Goal: Information Seeking & Learning: Learn about a topic

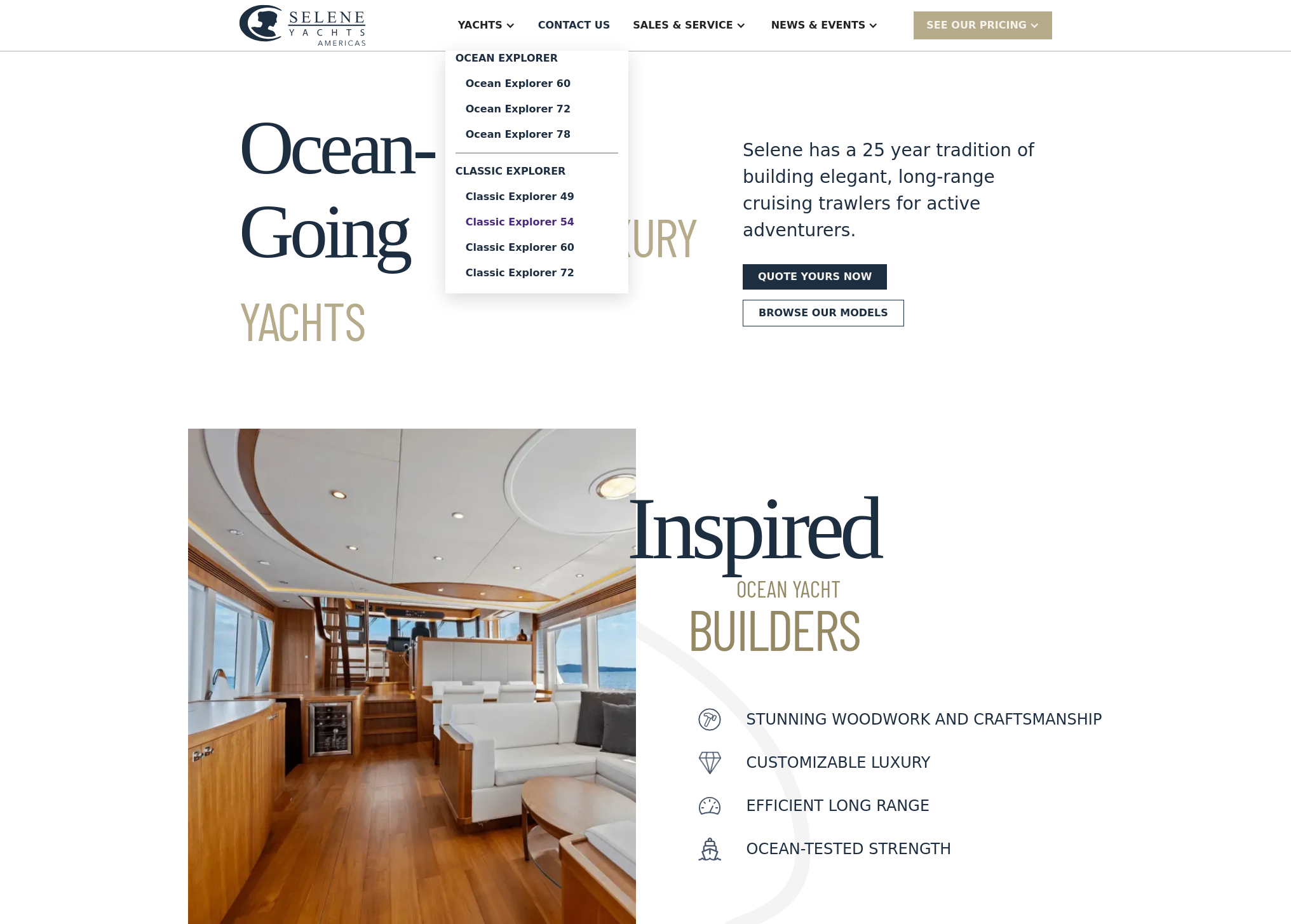
click at [546, 221] on div "Classic Explorer 54" at bounding box center [537, 222] width 142 height 10
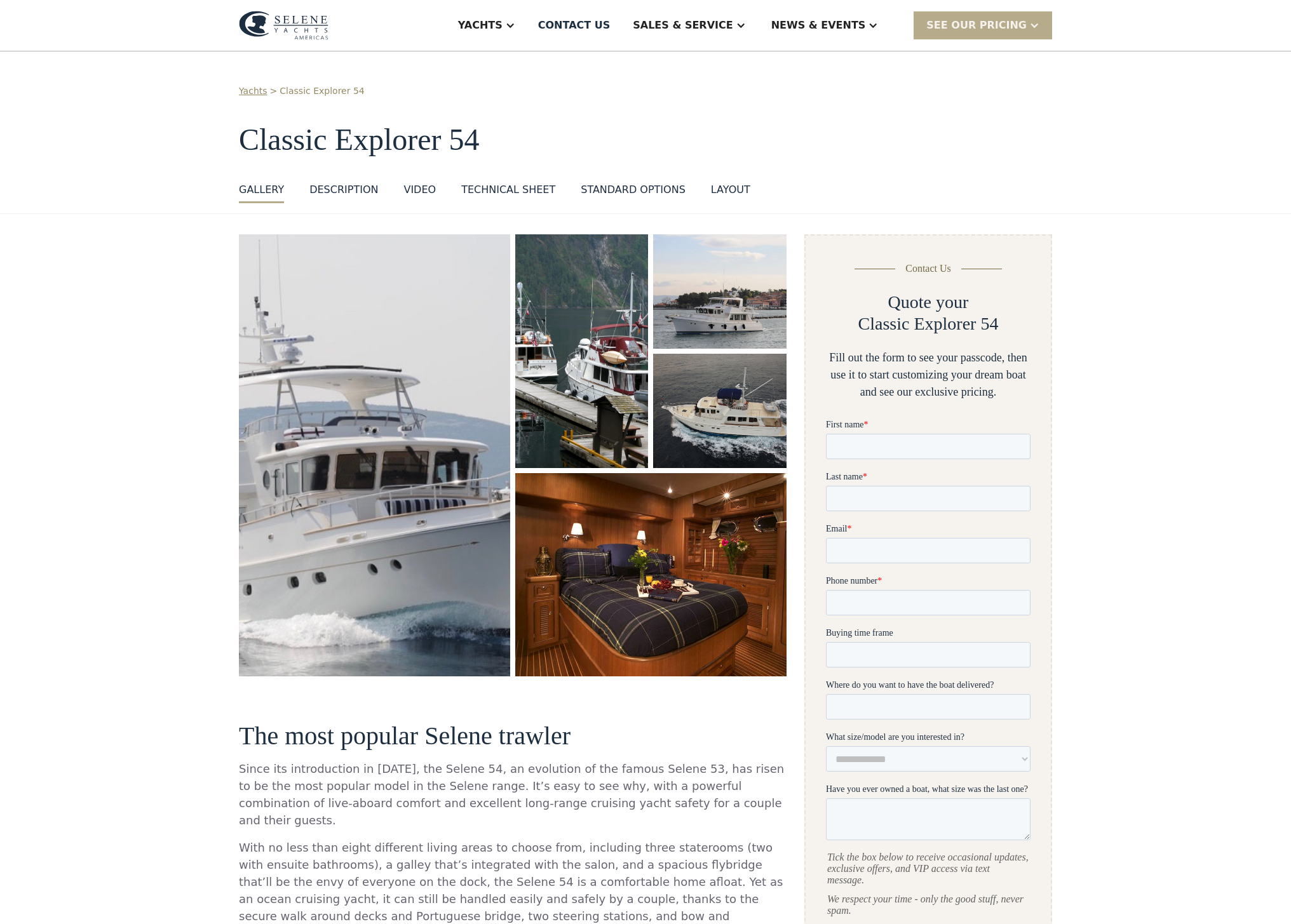
click at [497, 192] on div "Technical sheet" at bounding box center [508, 189] width 94 height 15
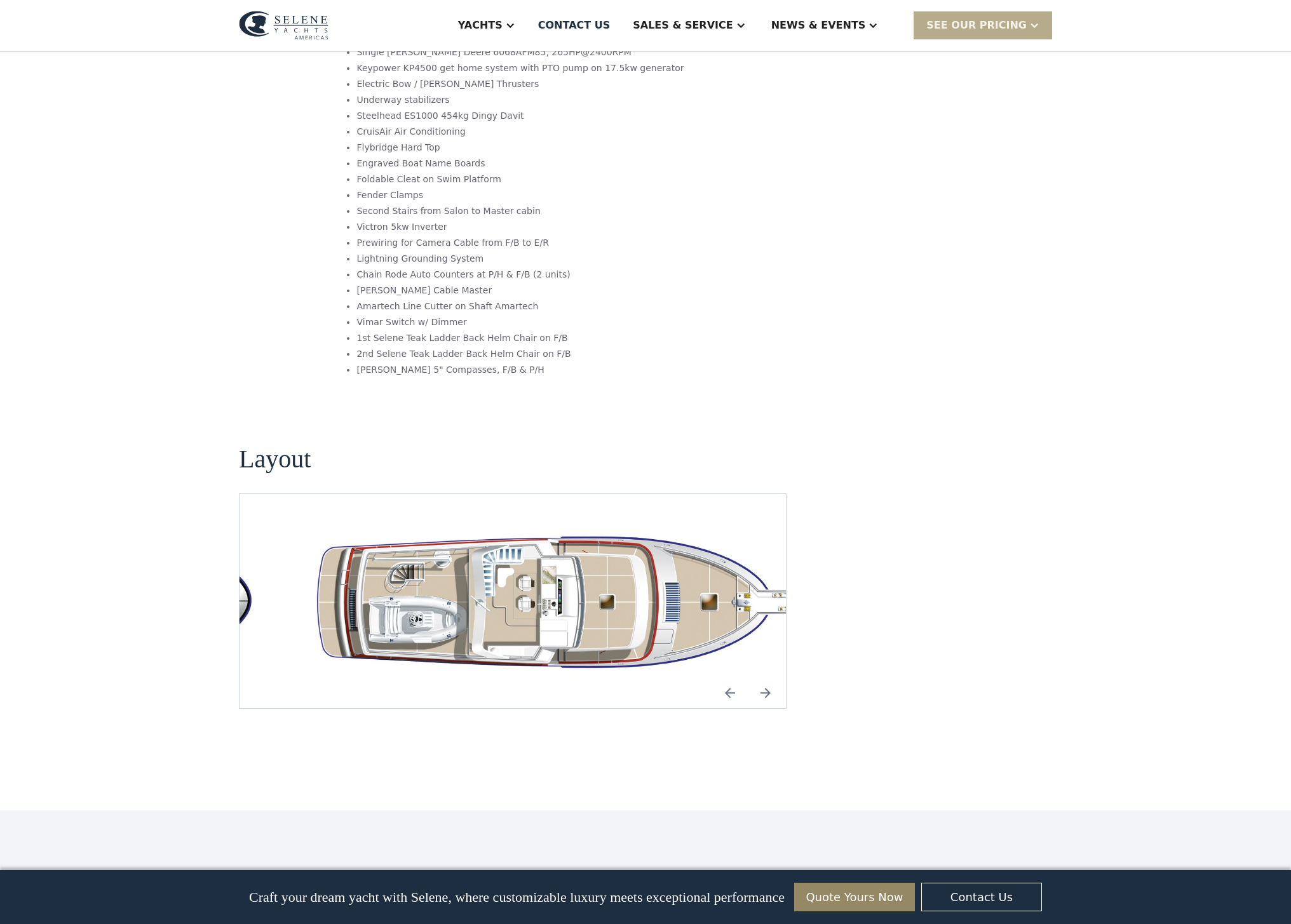
scroll to position [1974, 0]
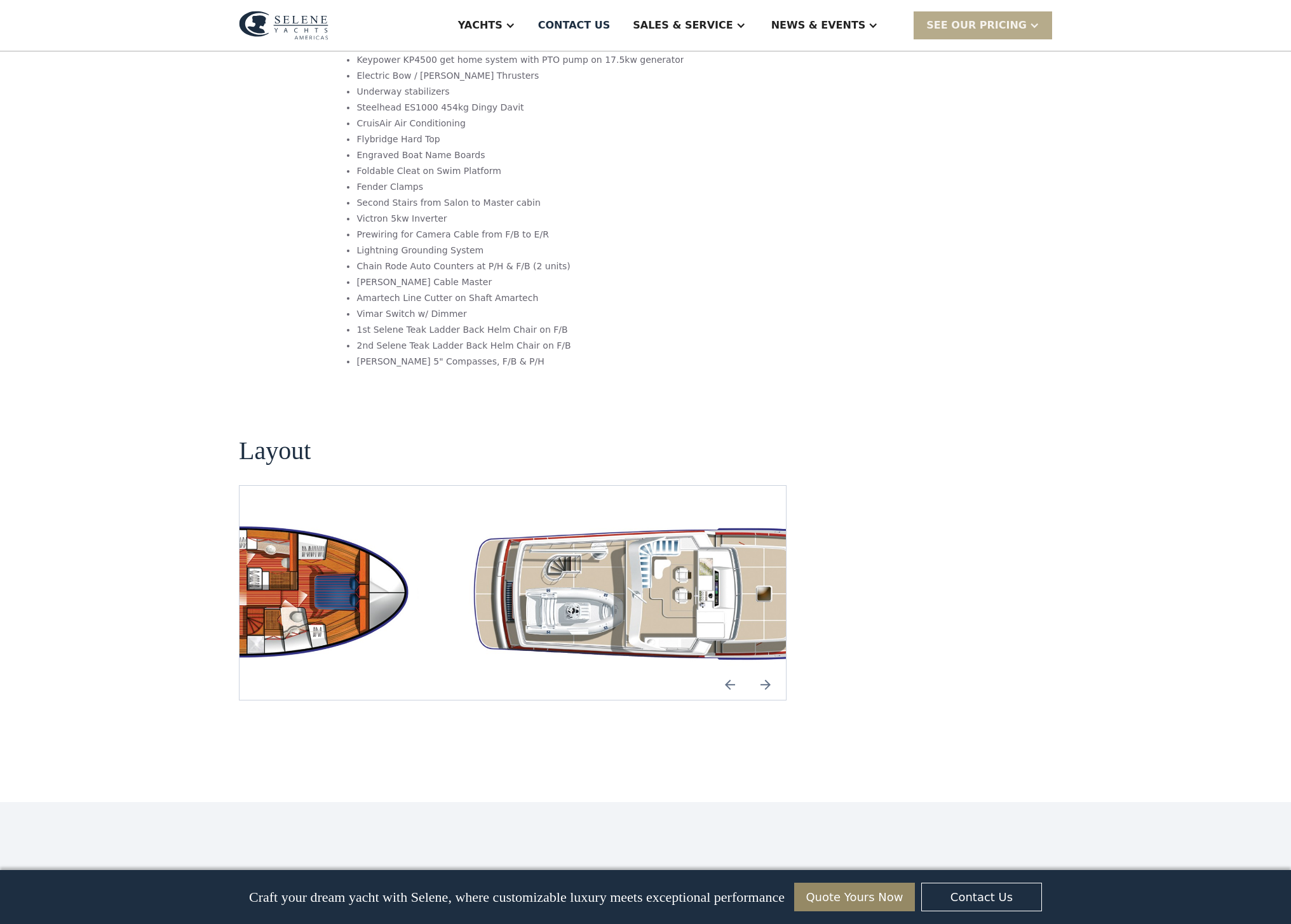
click at [624, 519] on div "No items found." at bounding box center [512, 592] width 526 height 153
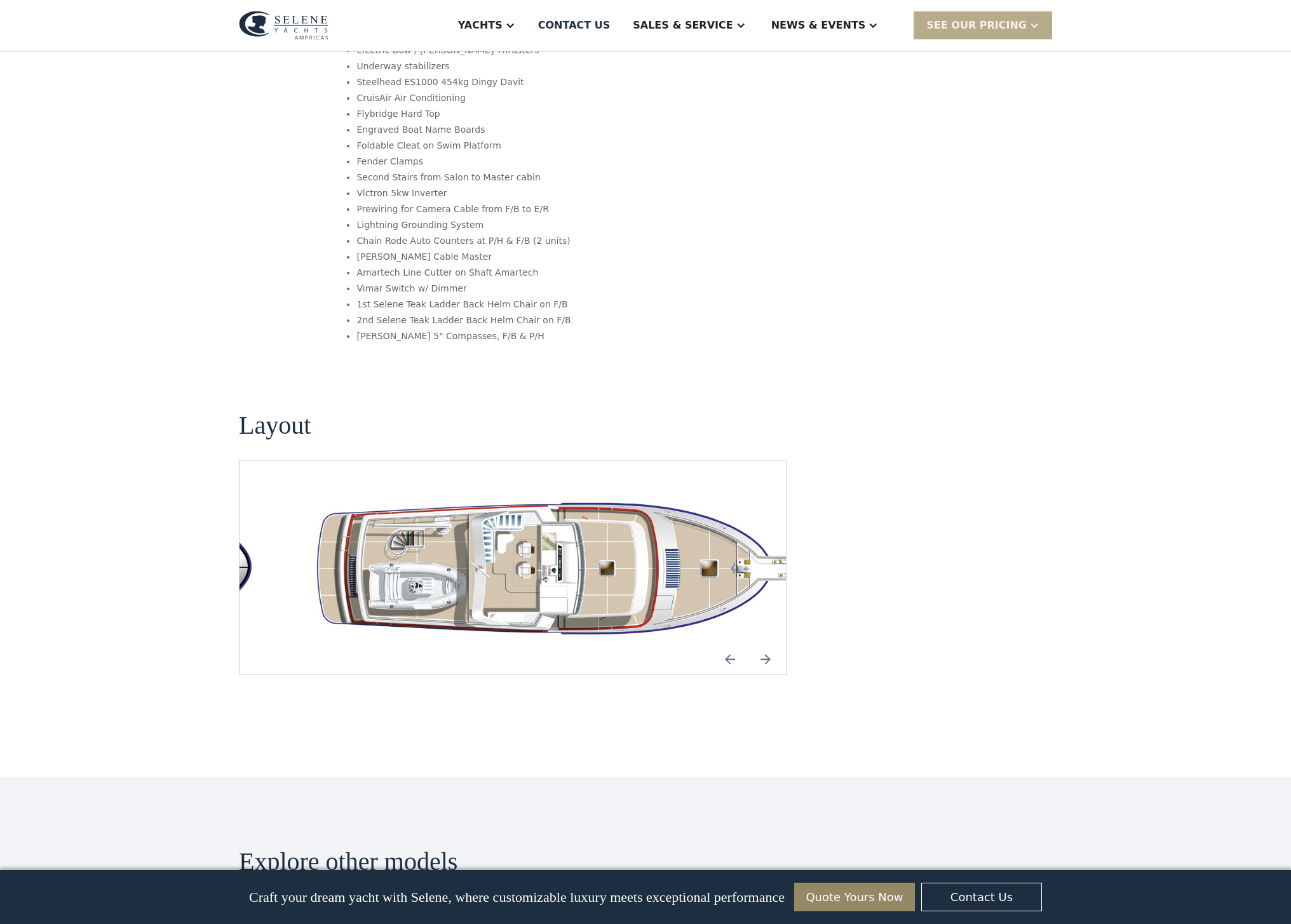
scroll to position [1990, 0]
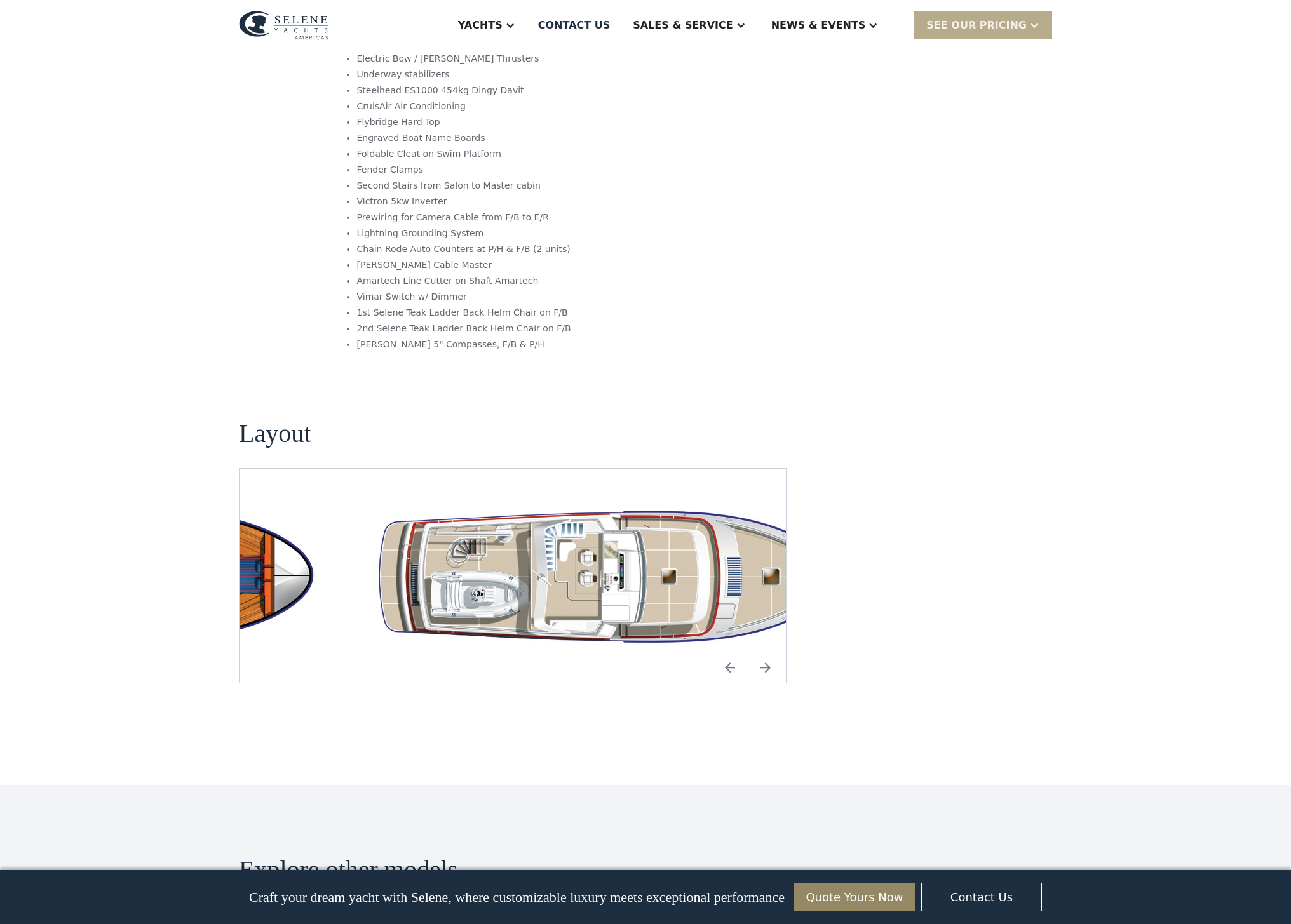
click at [725, 507] on img "open lightbox" at bounding box center [624, 576] width 526 height 153
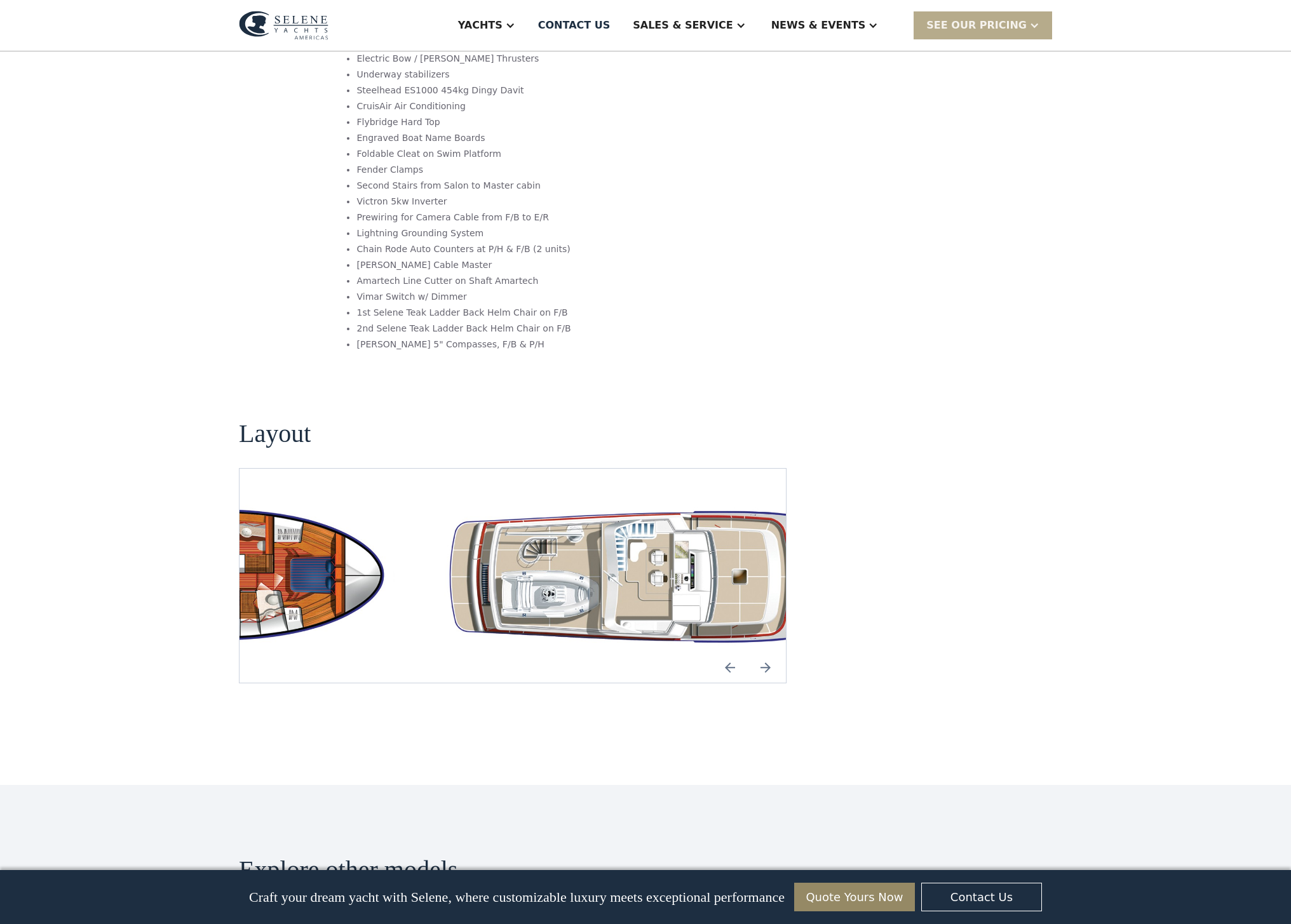
click at [774, 499] on img "open lightbox" at bounding box center [696, 576] width 526 height 153
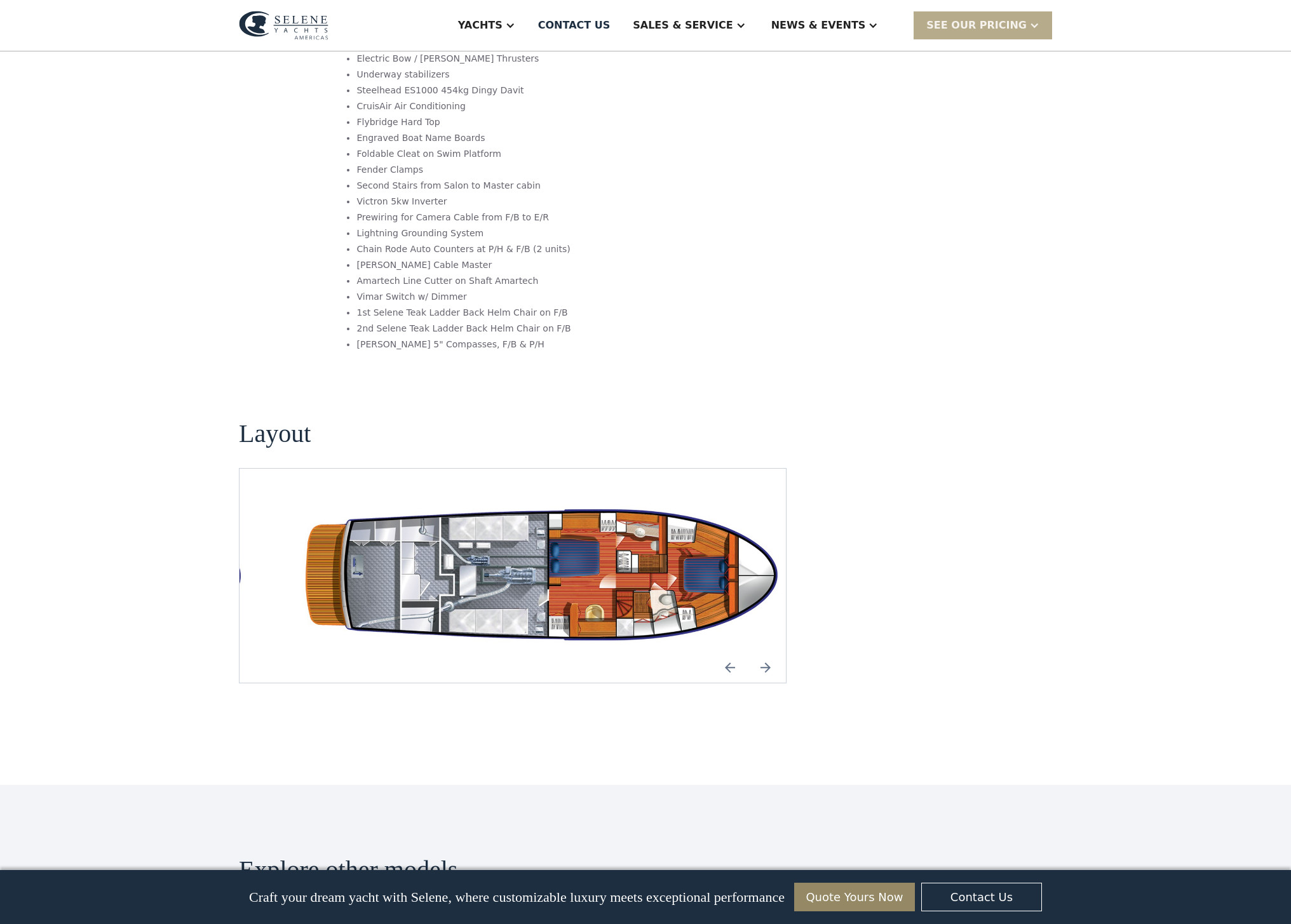
click at [511, 499] on img "open lightbox" at bounding box center [553, 576] width 526 height 153
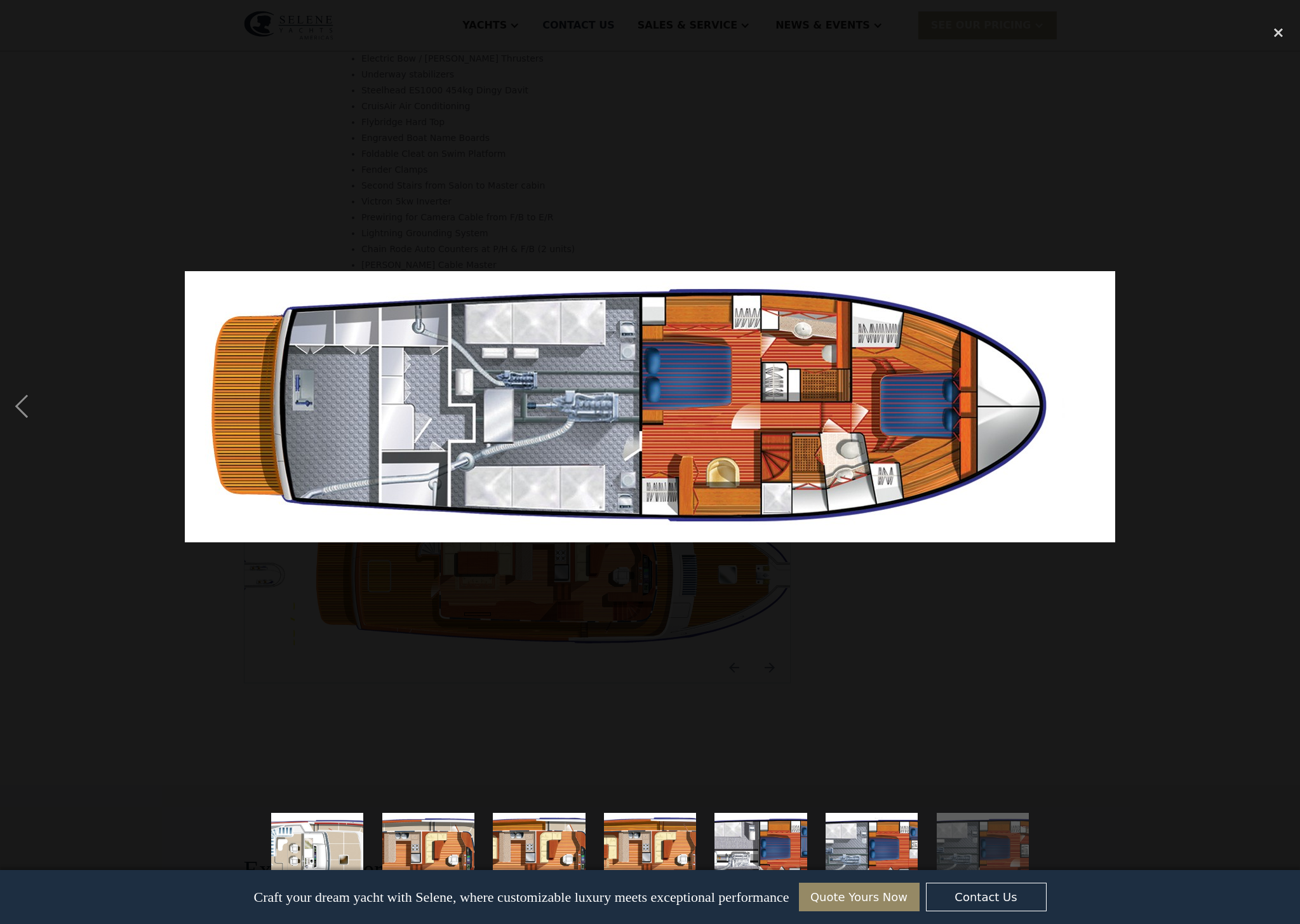
click at [786, 849] on img "show item 5 of 7" at bounding box center [761, 859] width 317 height 93
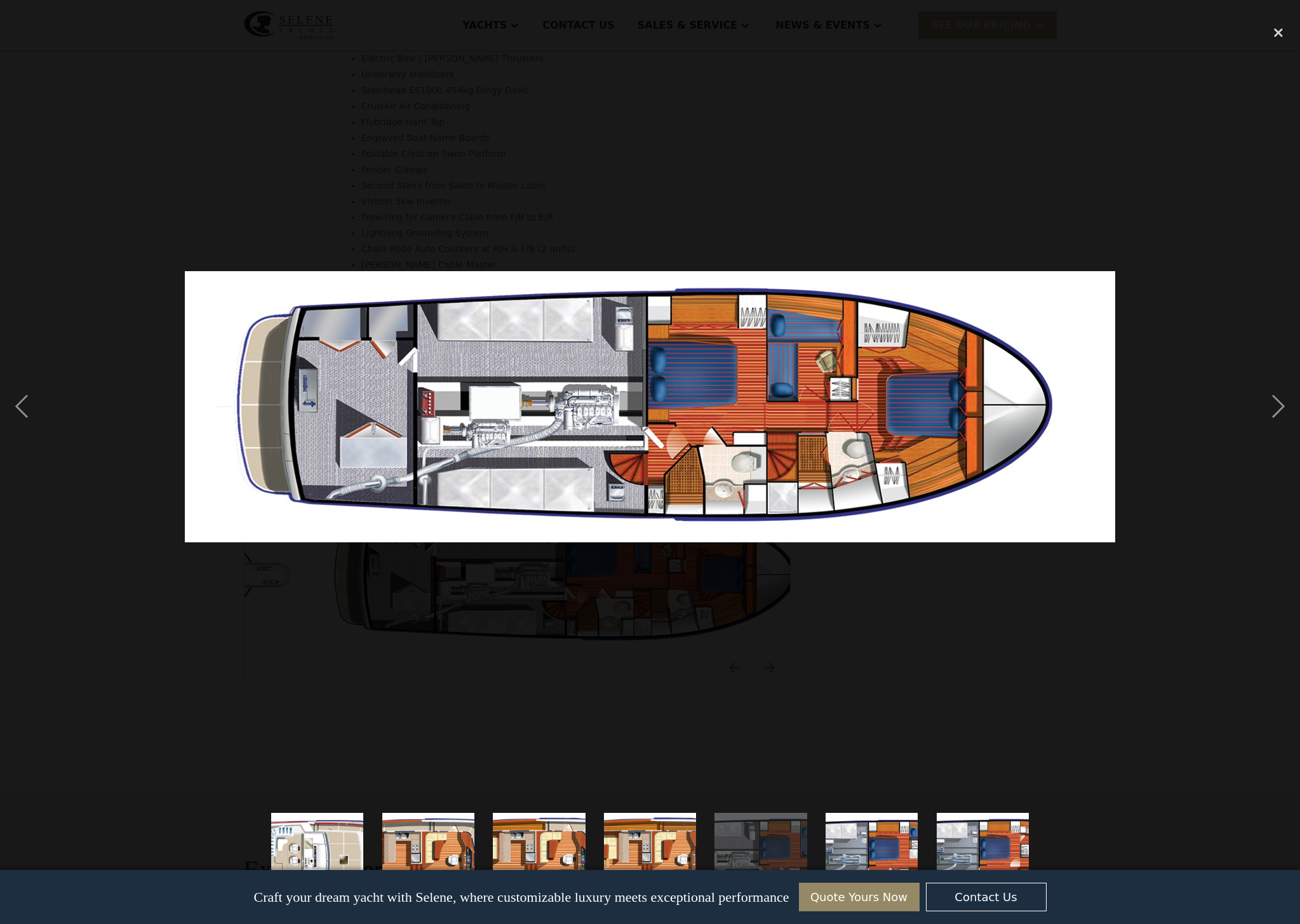
click at [844, 836] on img "show item 6 of 7" at bounding box center [871, 859] width 317 height 93
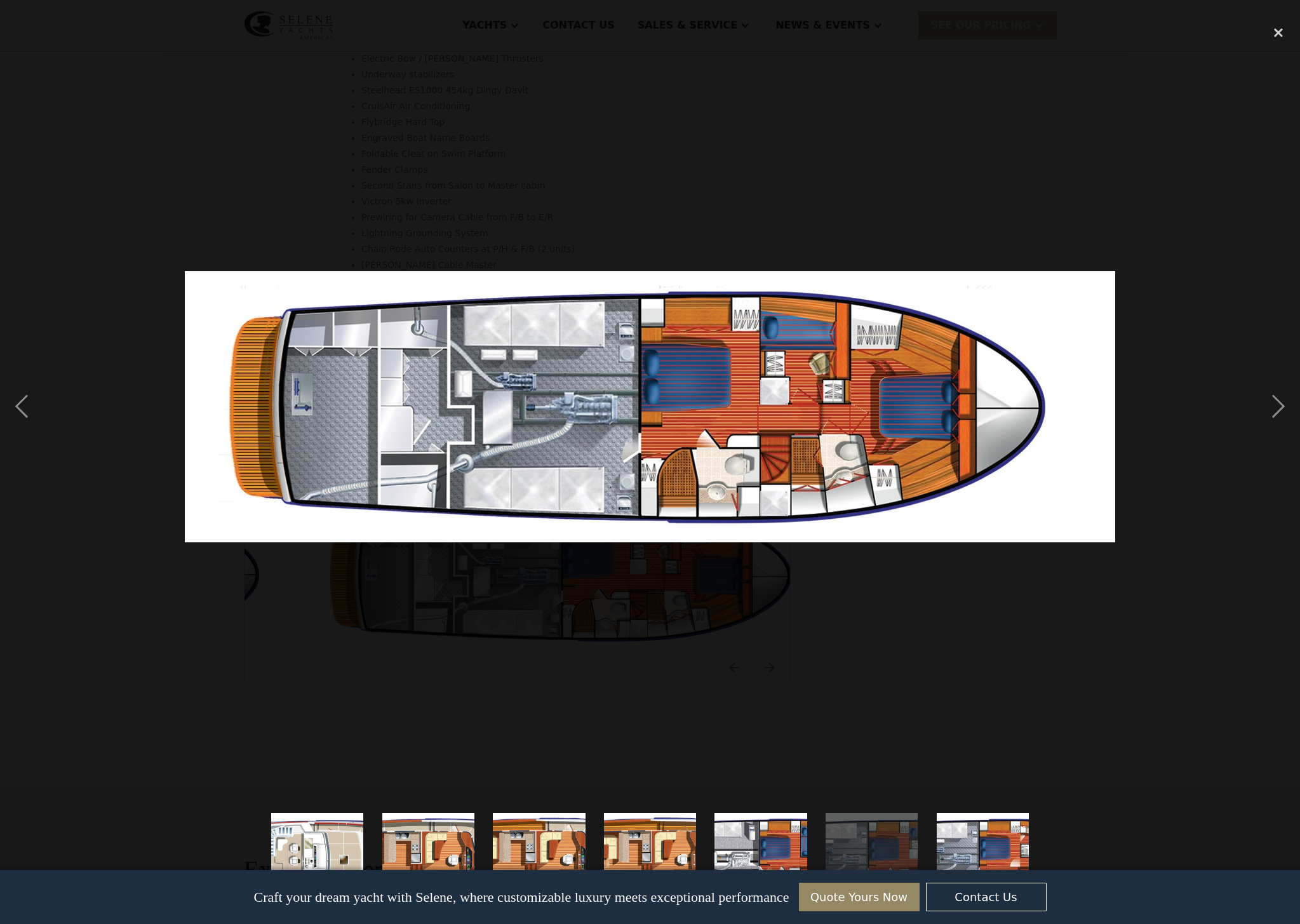
click at [774, 838] on img "show item 5 of 7" at bounding box center [761, 859] width 317 height 93
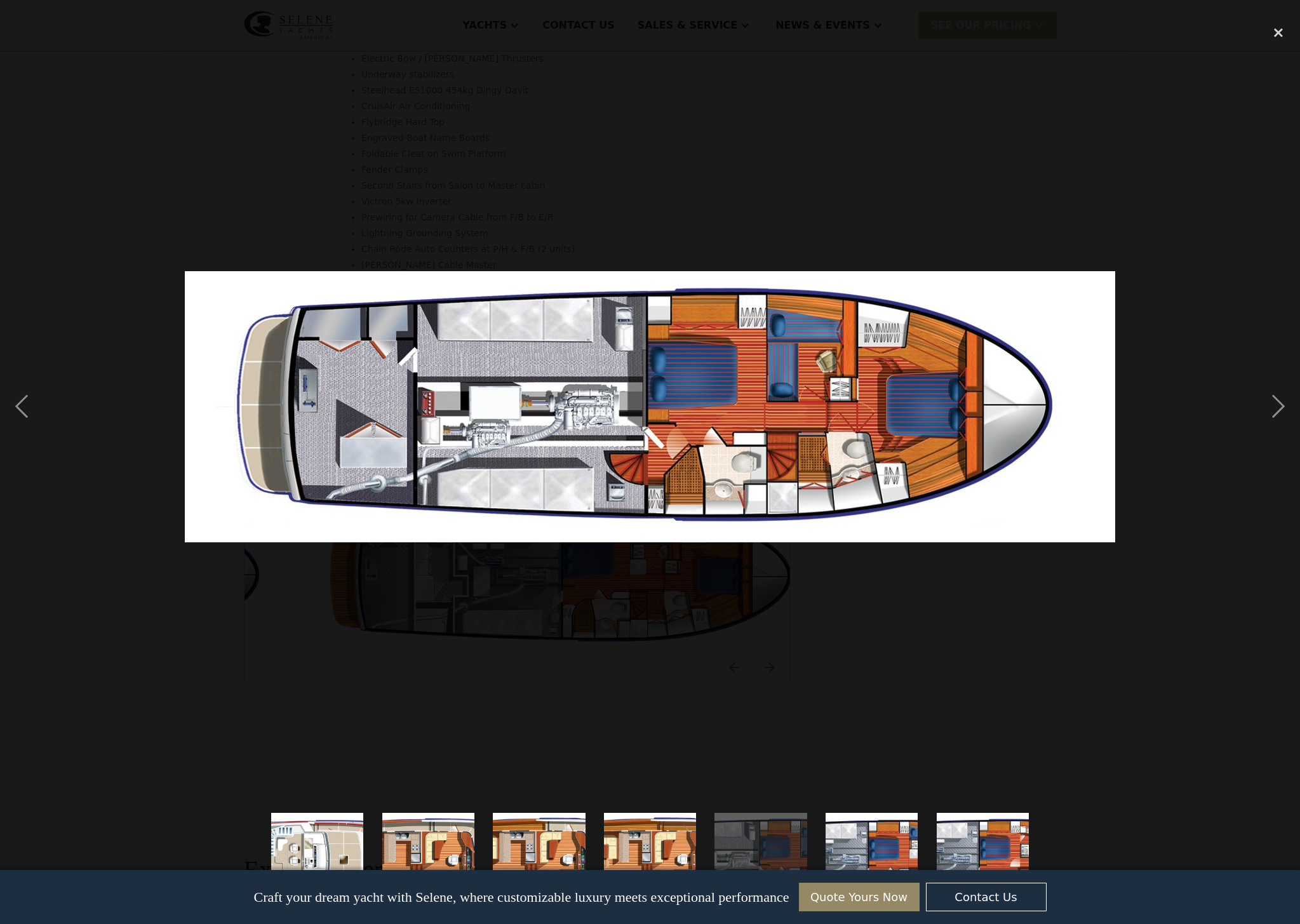
click at [881, 844] on img "show item 6 of 7" at bounding box center [871, 859] width 317 height 93
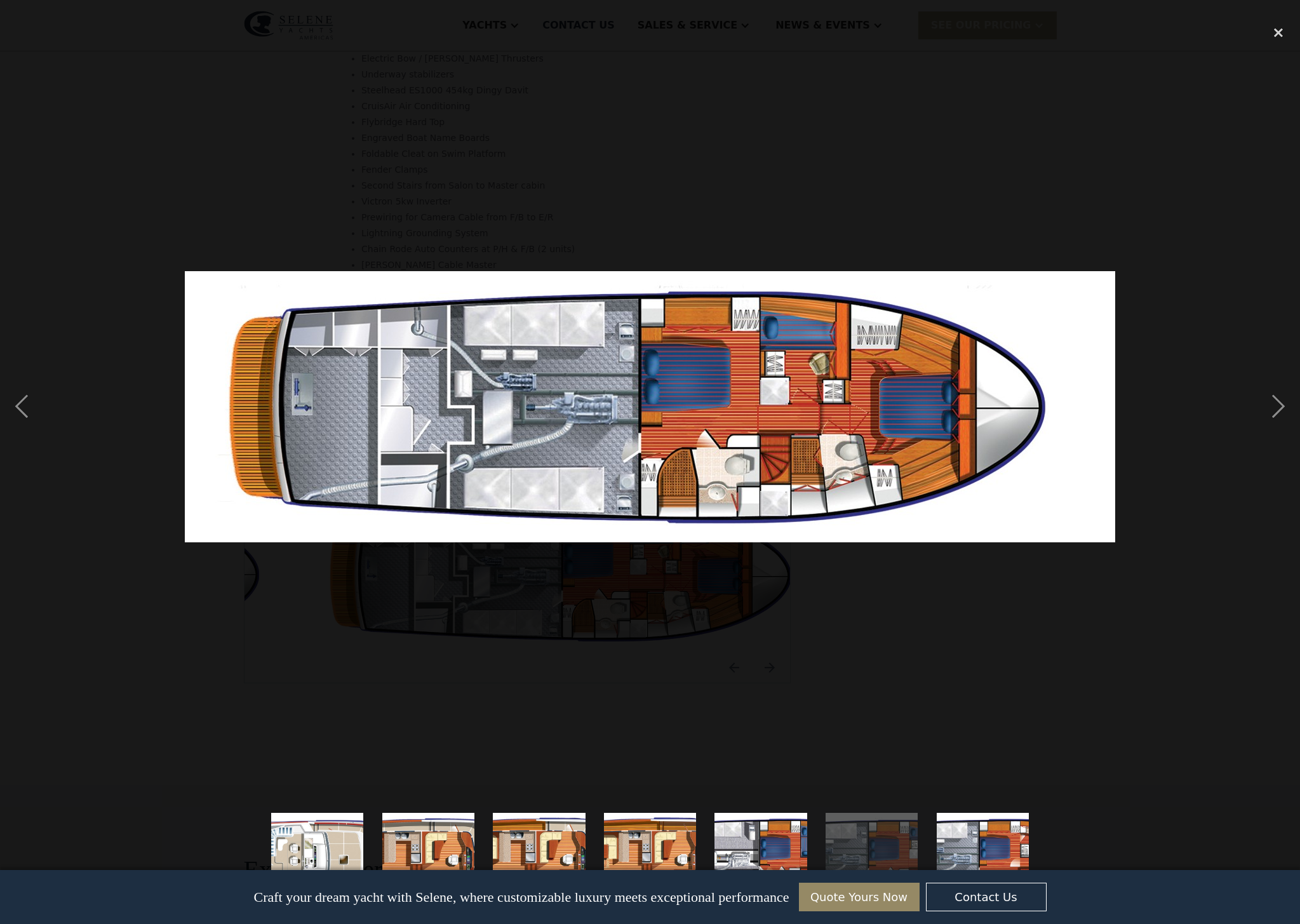
click at [949, 841] on img "show item 7 of 7" at bounding box center [983, 859] width 317 height 93
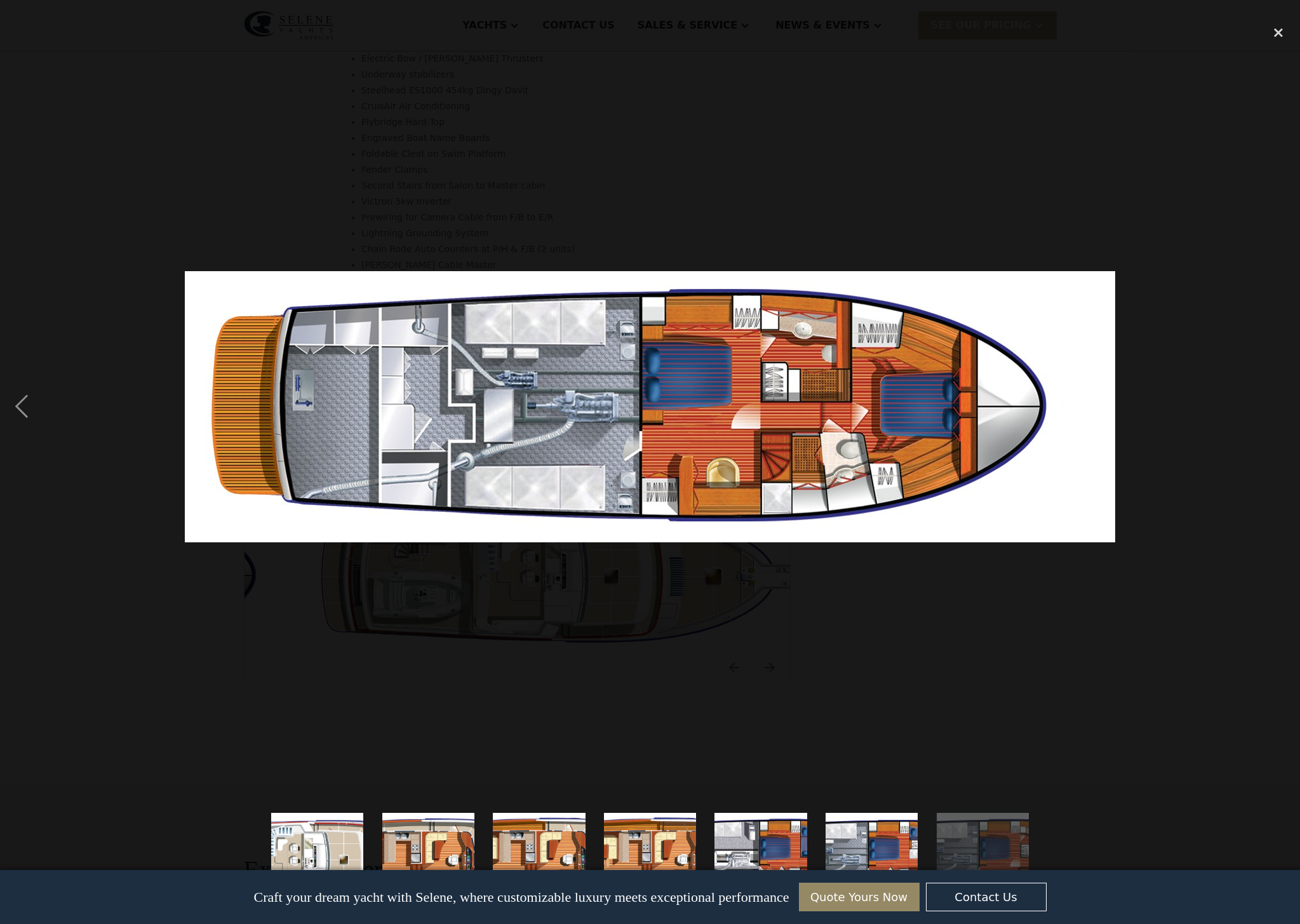
click at [875, 840] on img "show item 6 of 7" at bounding box center [871, 859] width 317 height 93
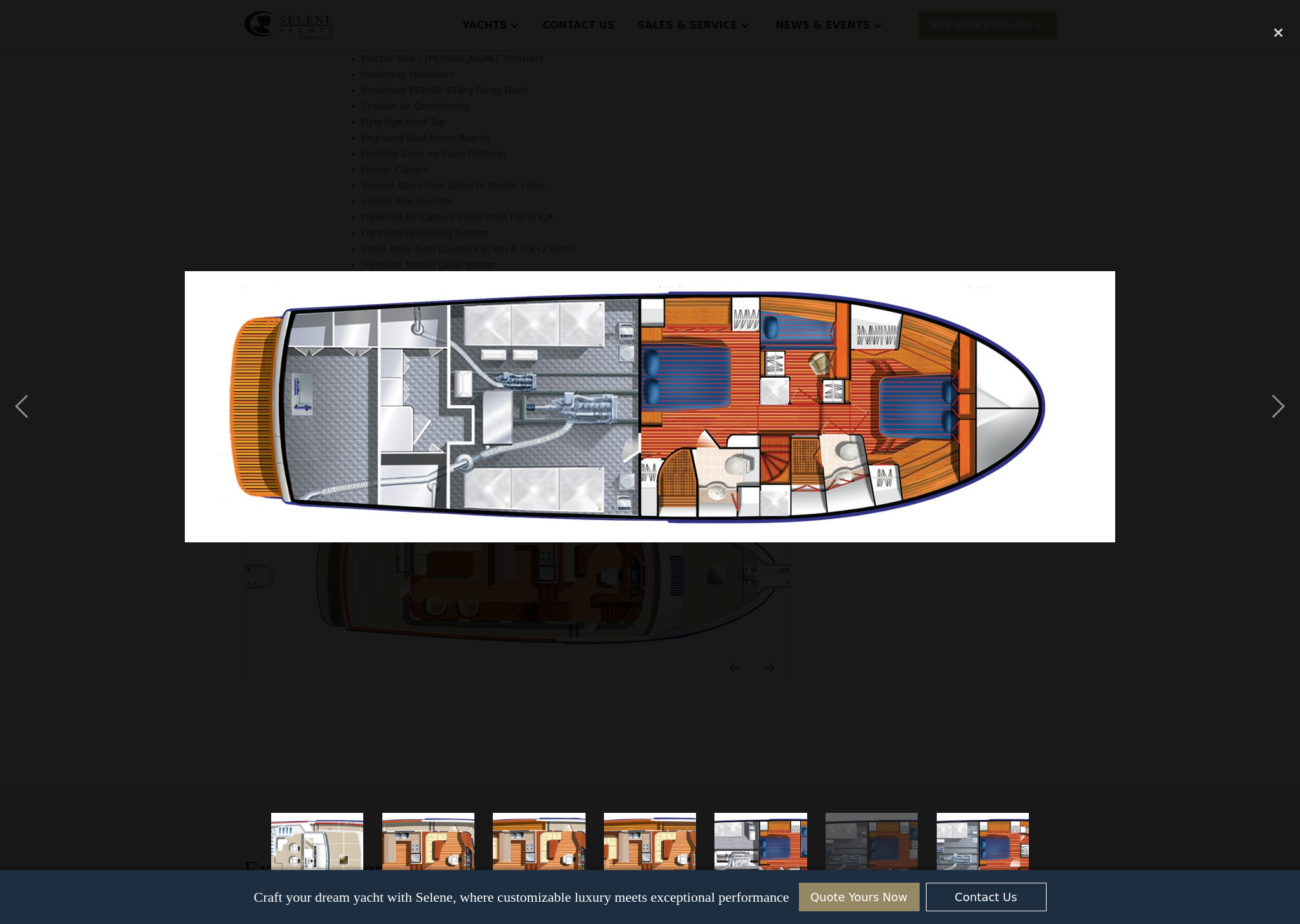
click at [966, 834] on img "show item 7 of 7" at bounding box center [983, 859] width 317 height 93
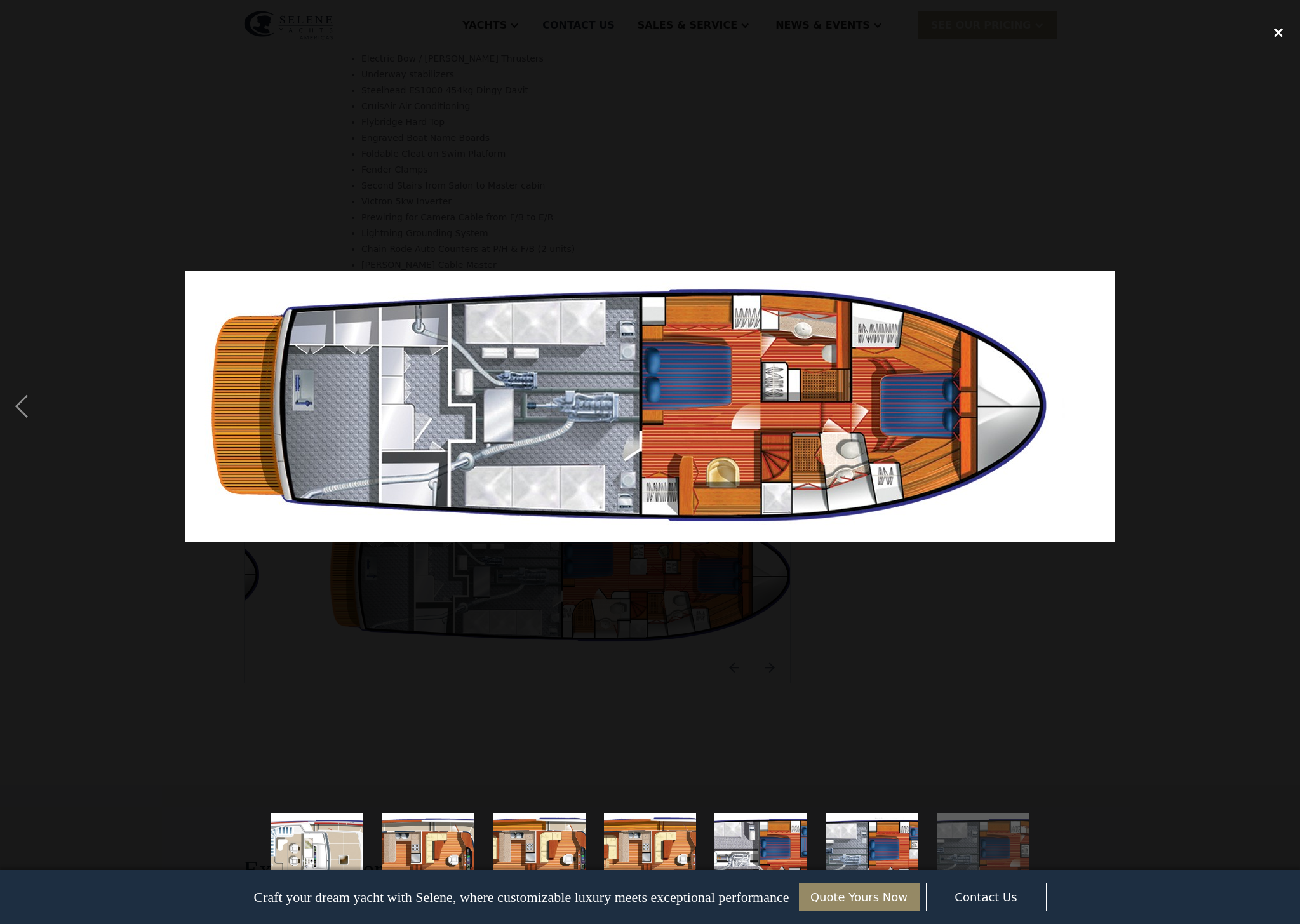
click at [1279, 30] on div "close lightbox" at bounding box center [1279, 32] width 43 height 28
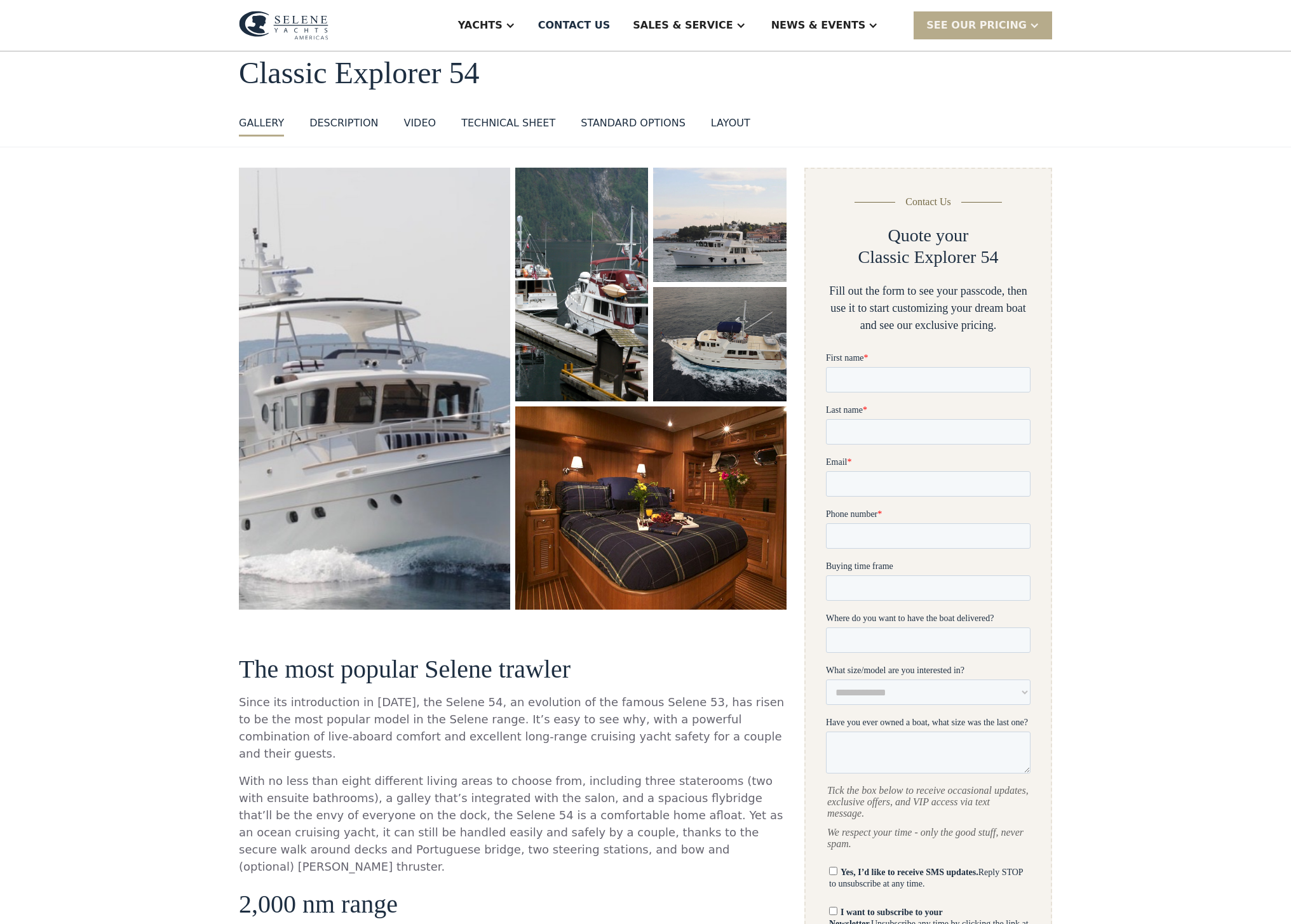
scroll to position [0, 0]
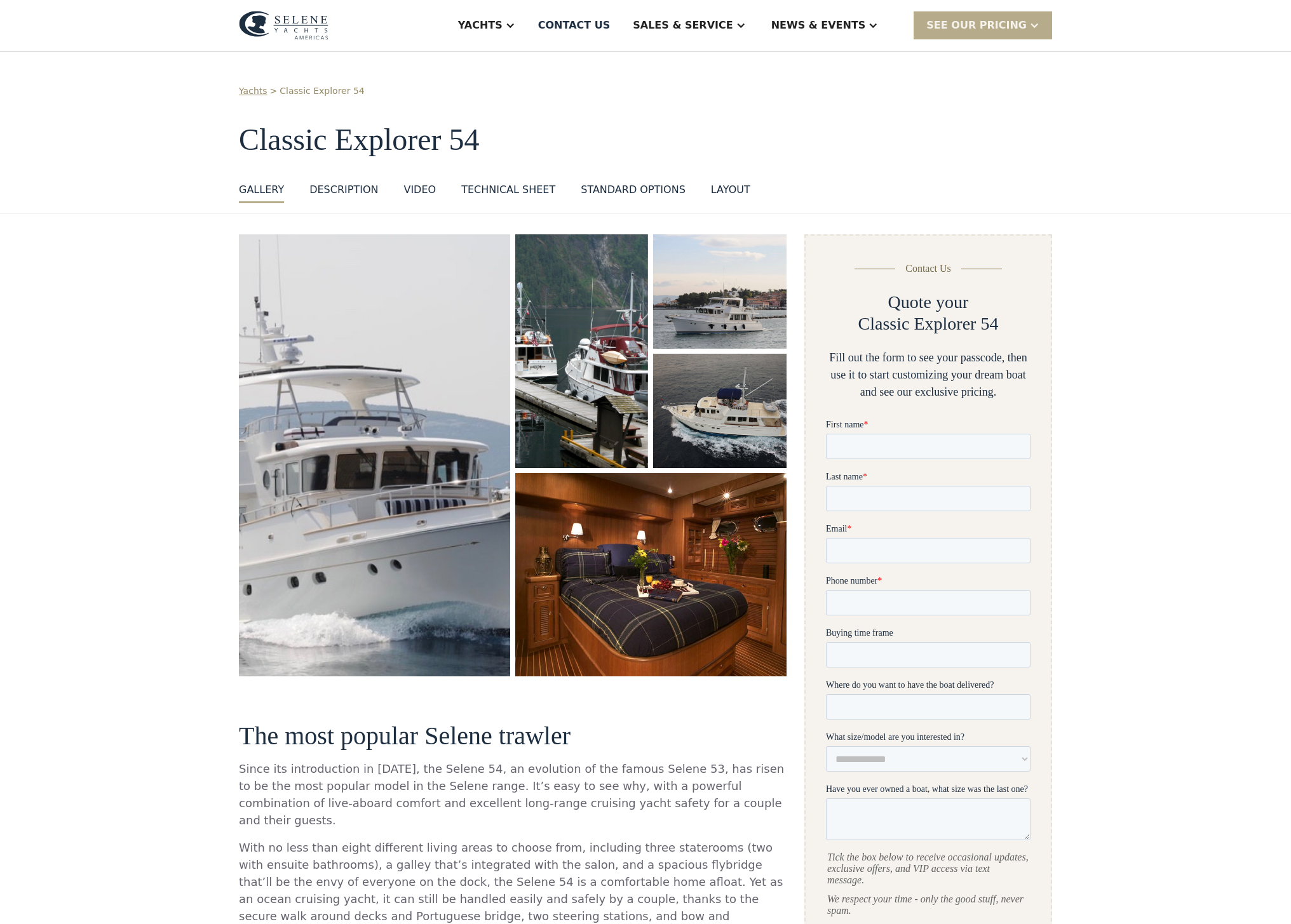
click at [637, 188] on div "standard options" at bounding box center [633, 189] width 105 height 15
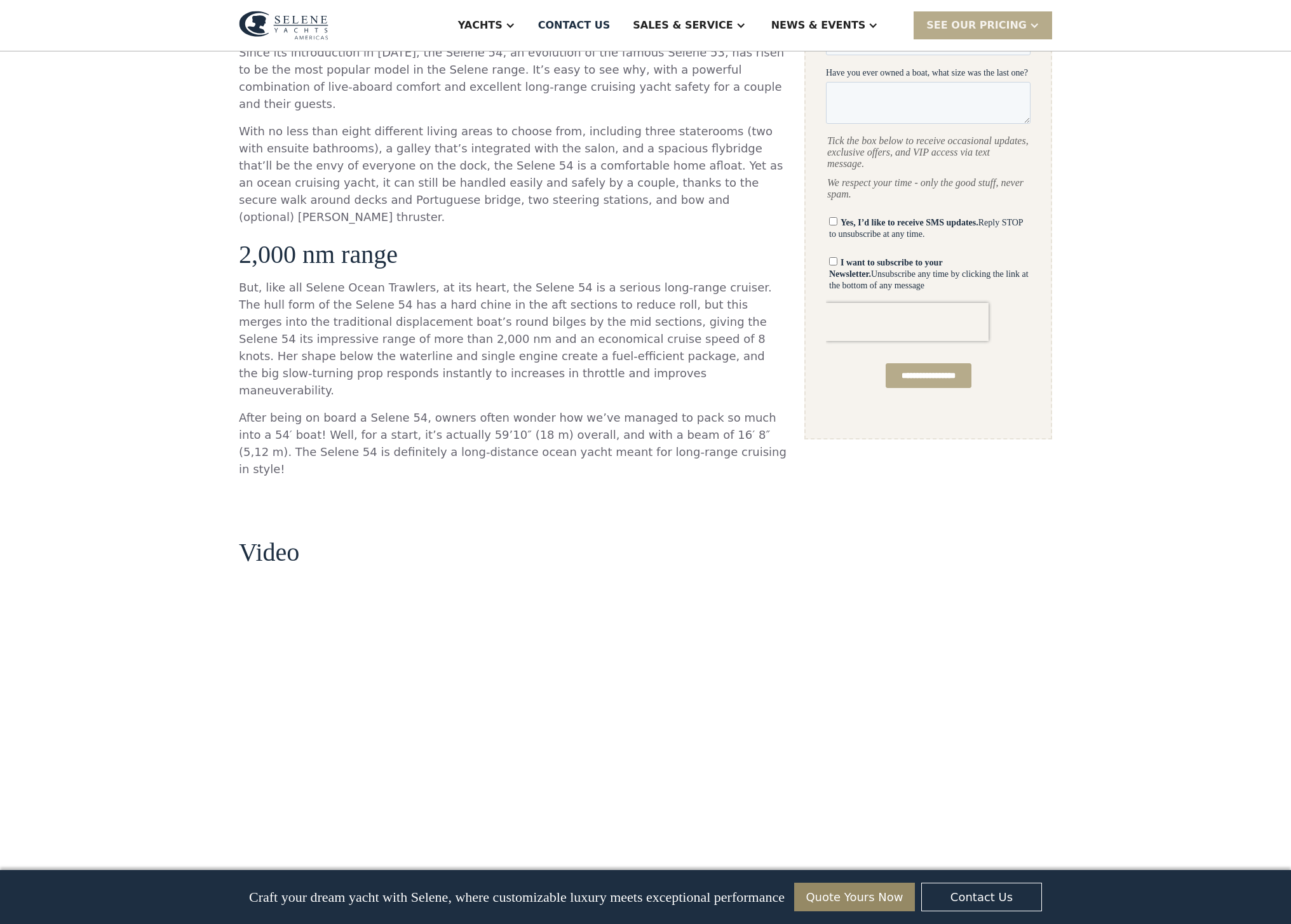
scroll to position [521, 0]
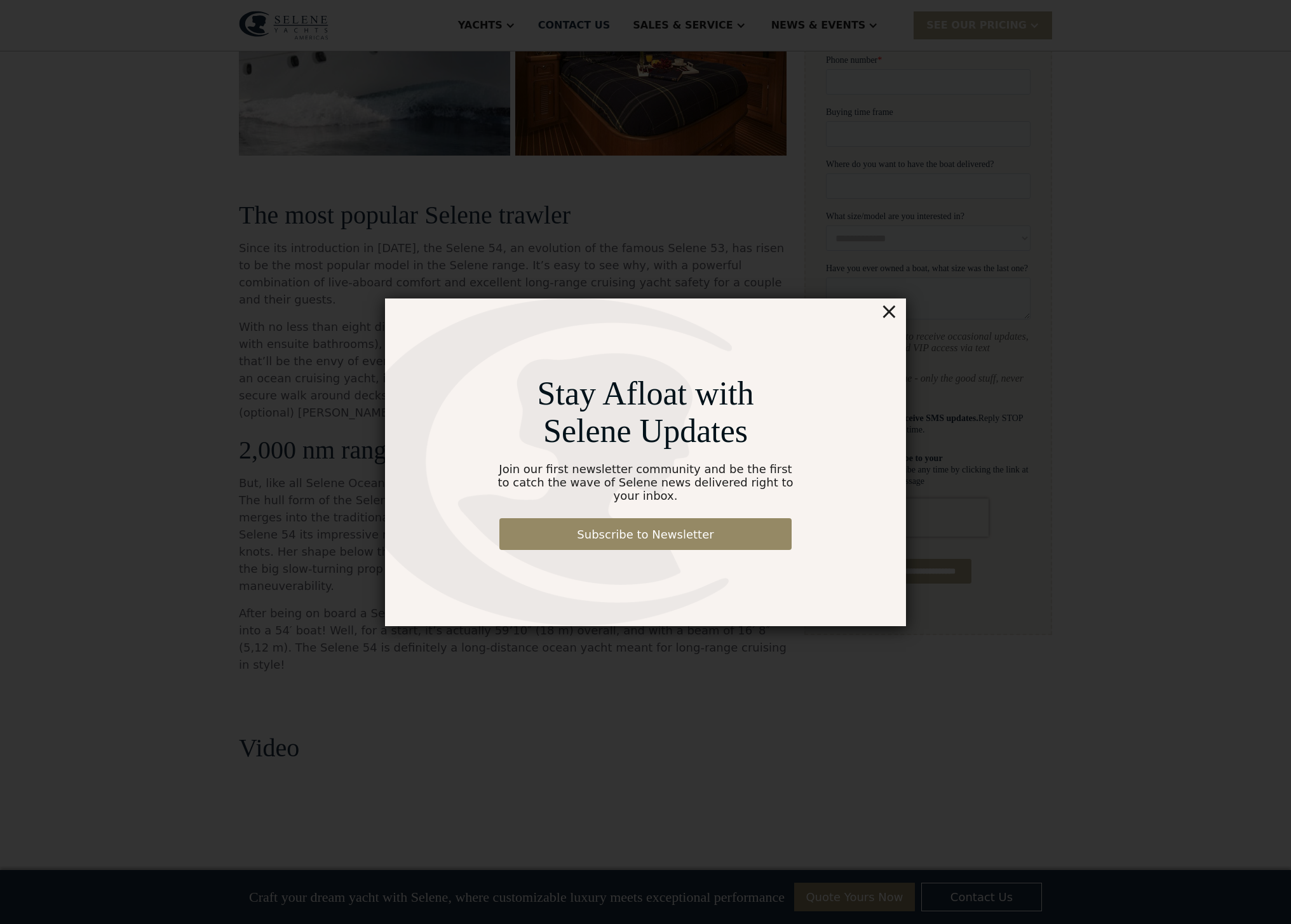
drag, startPoint x: 896, startPoint y: 324, endPoint x: 14, endPoint y: 374, distance: 883.4
click at [896, 324] on div "×" at bounding box center [889, 311] width 18 height 25
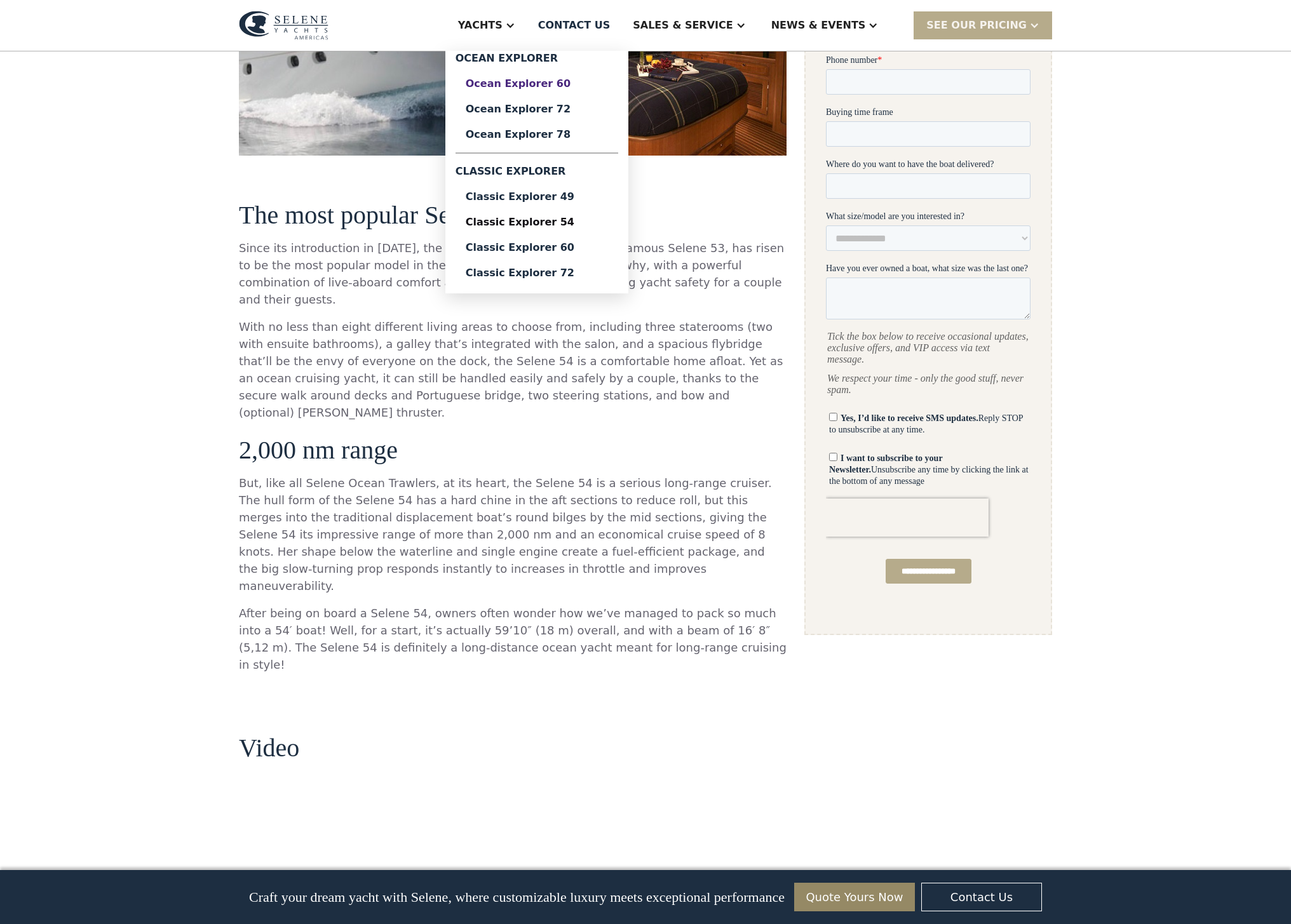
click at [570, 87] on div "Ocean Explorer 60" at bounding box center [537, 83] width 142 height 10
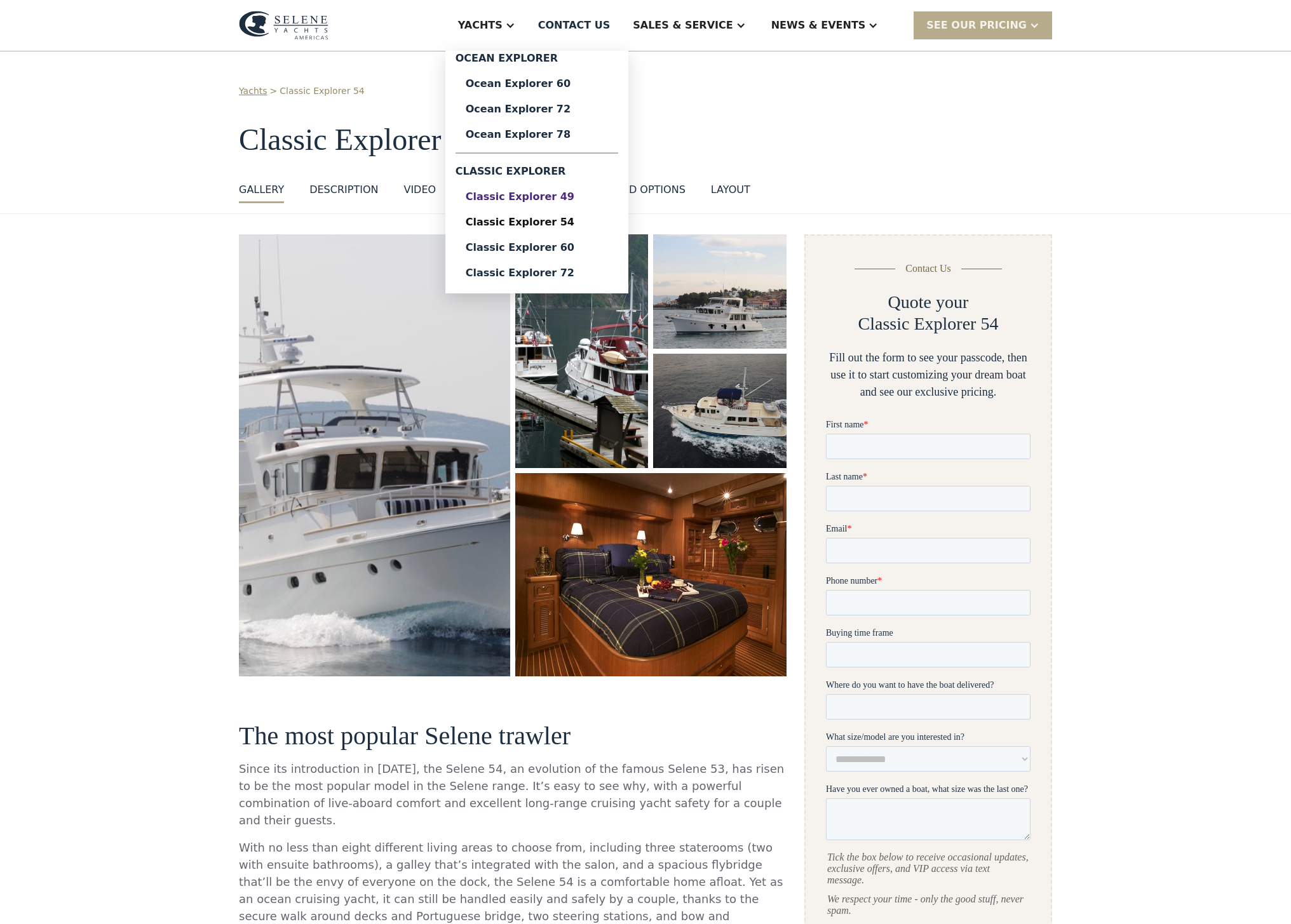
click at [554, 197] on div "Classic Explorer 49" at bounding box center [537, 196] width 142 height 10
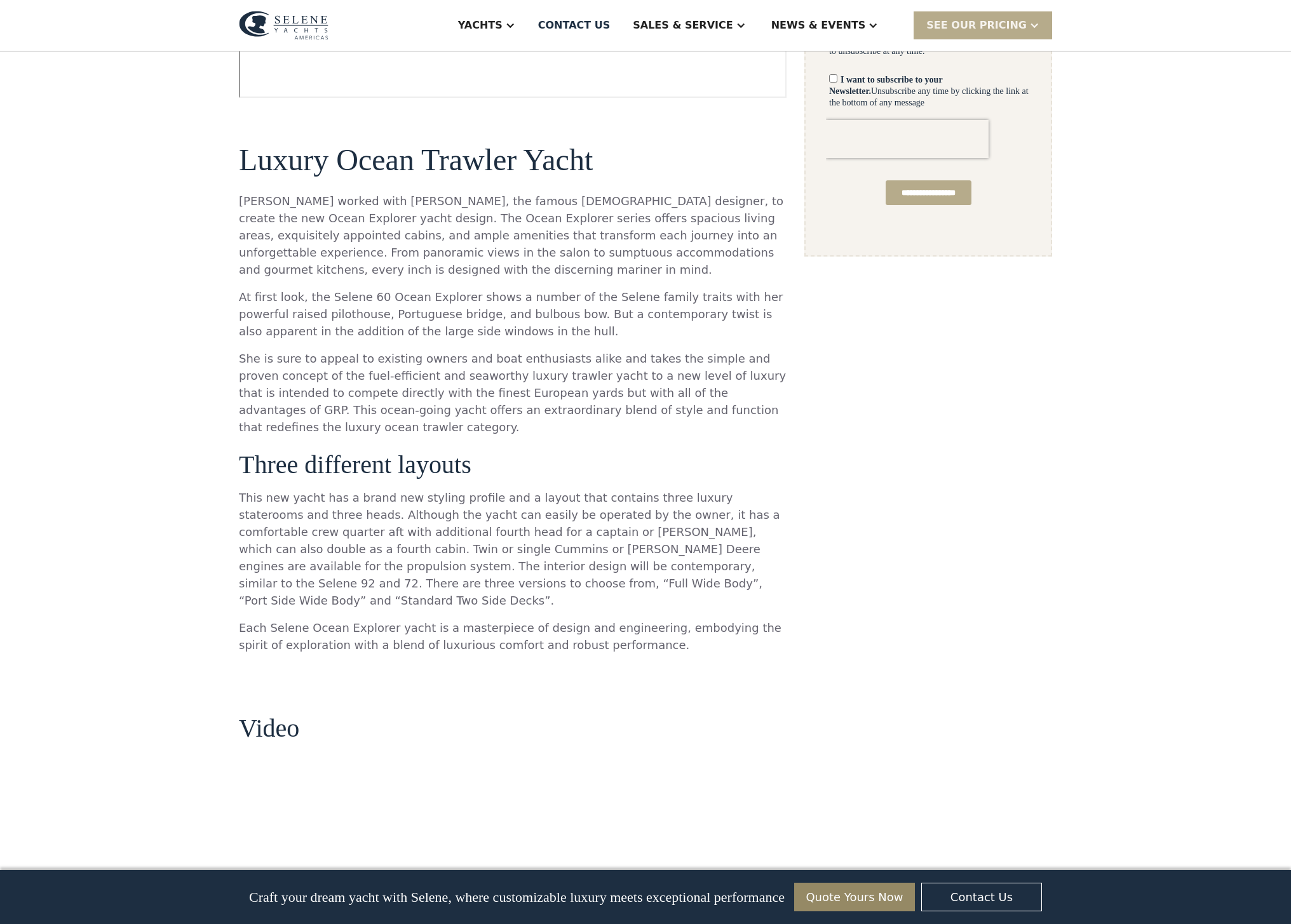
scroll to position [916, 0]
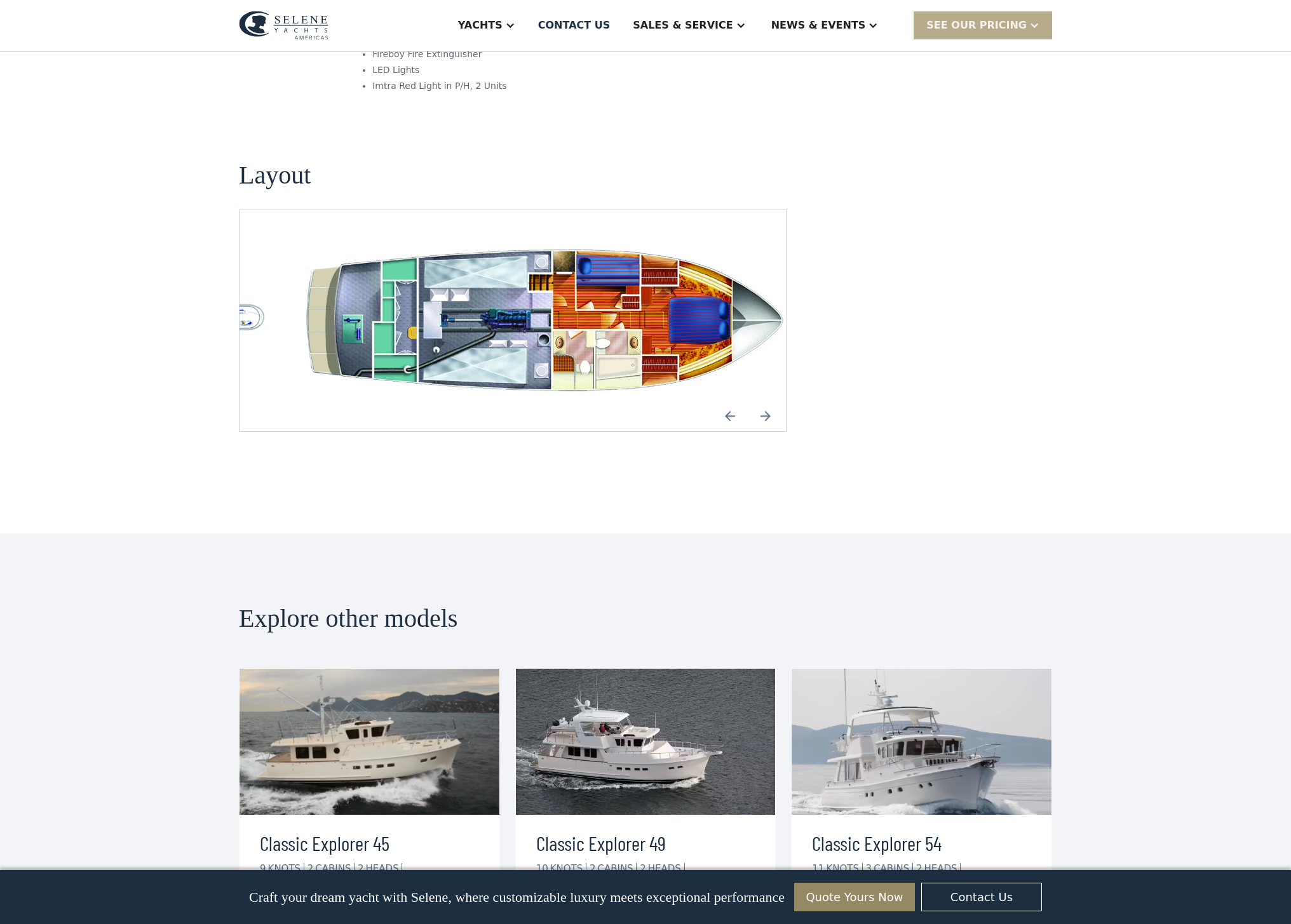
scroll to position [2355, 0]
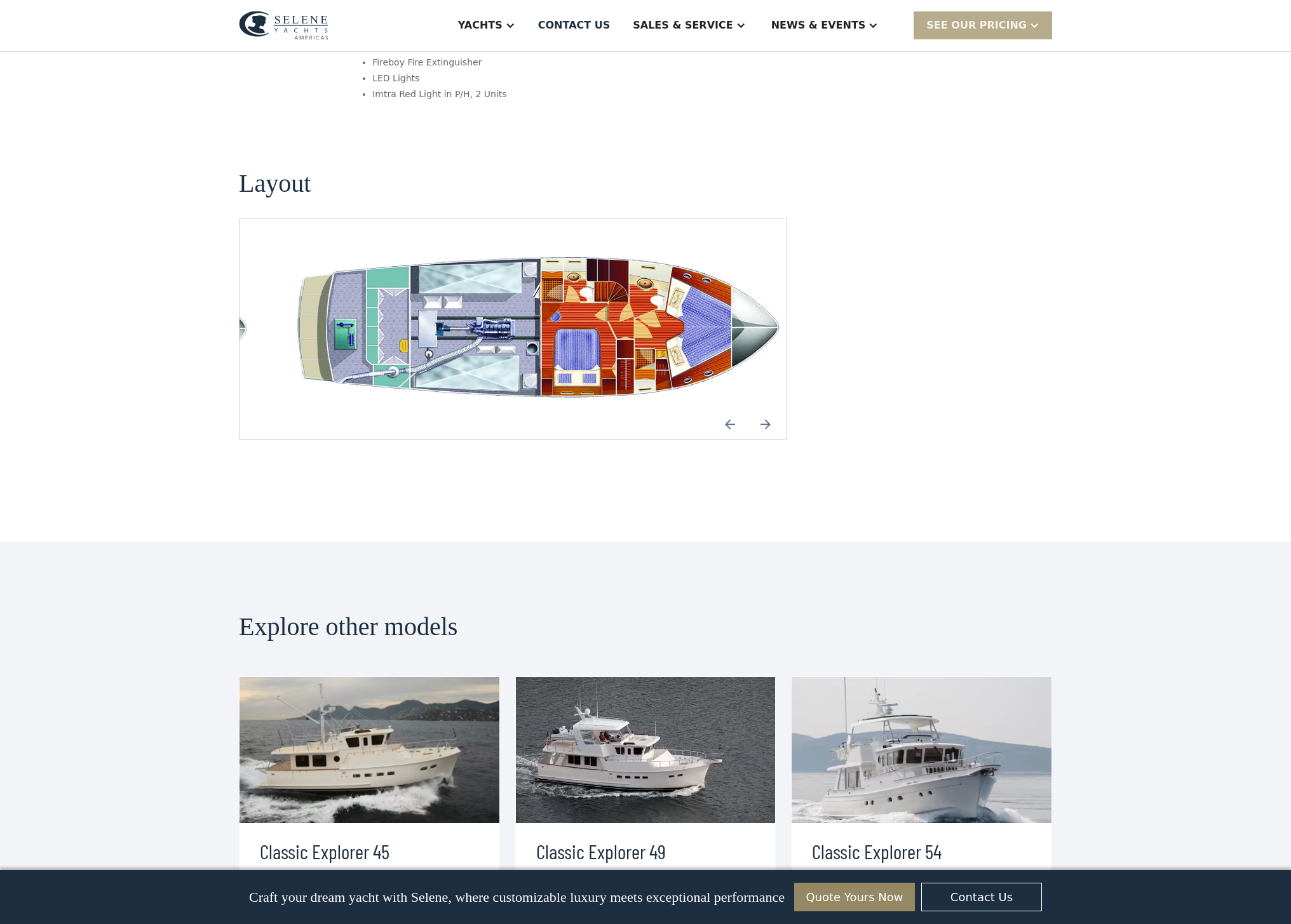
click at [725, 409] on img "Previous slide" at bounding box center [730, 424] width 30 height 30
click at [767, 409] on img "Next slide" at bounding box center [765, 424] width 30 height 30
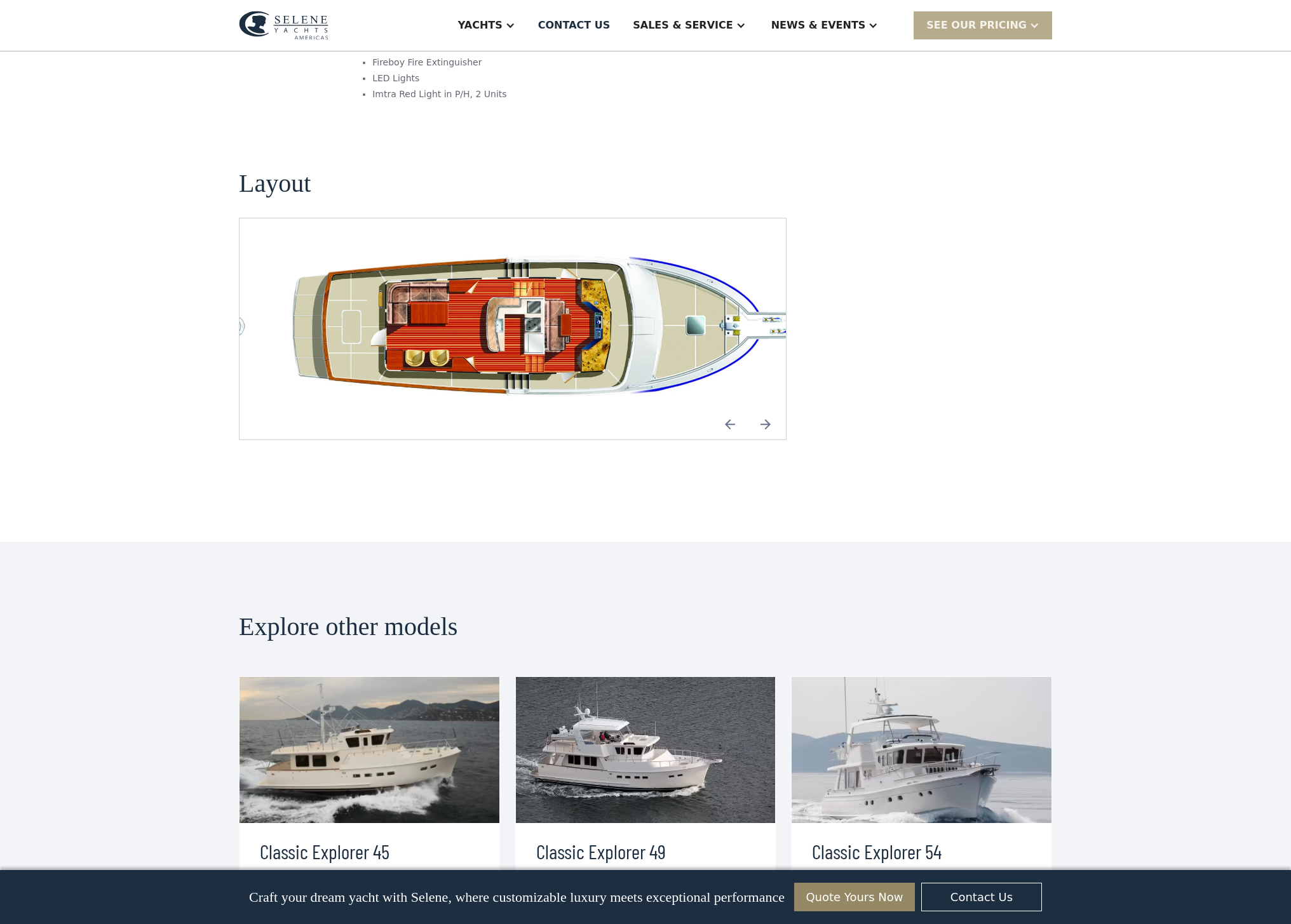
click at [934, 677] on img at bounding box center [921, 751] width 260 height 146
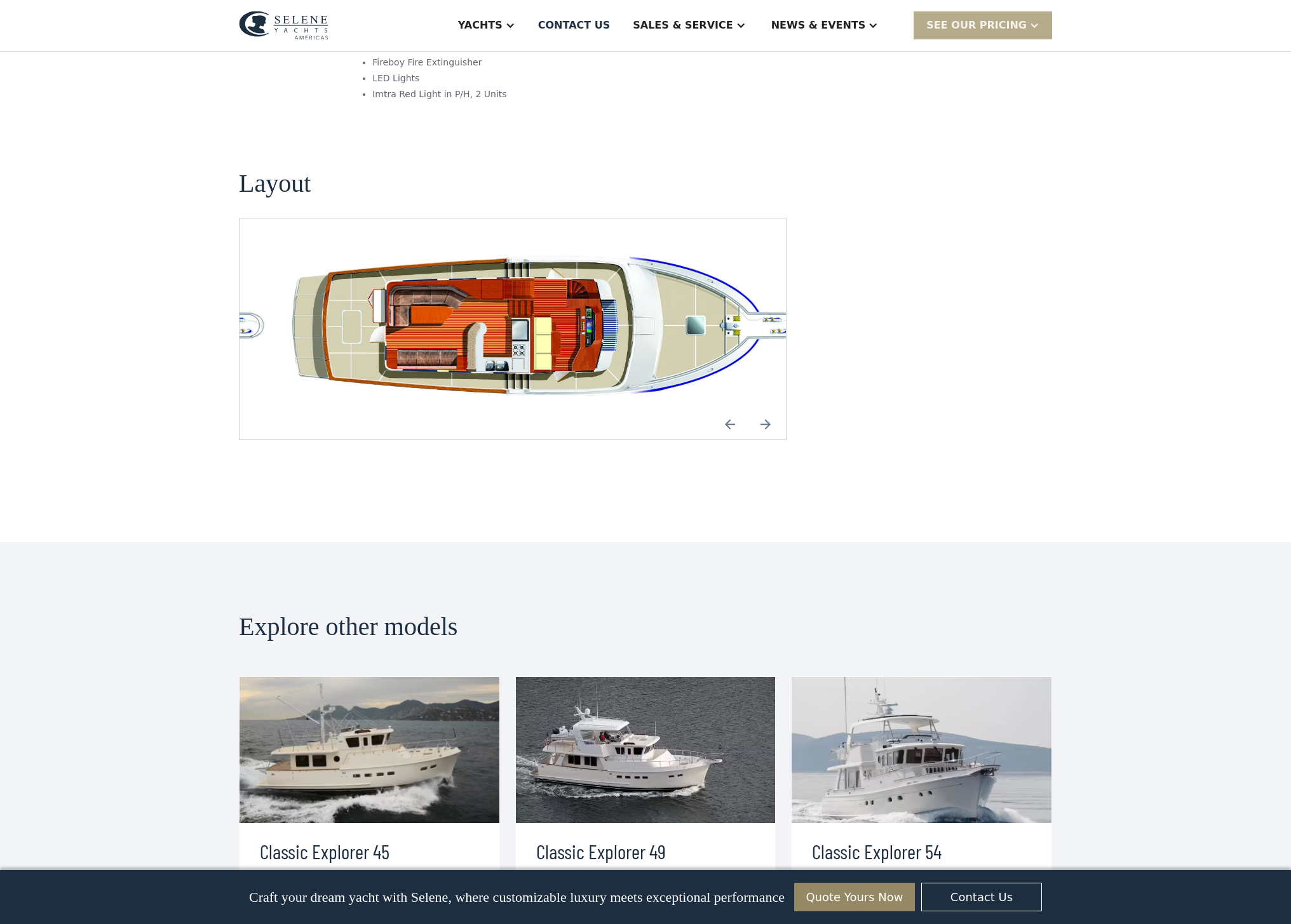
click at [917, 677] on img at bounding box center [921, 751] width 260 height 146
click at [901, 915] on link "view details" at bounding box center [874, 929] width 124 height 27
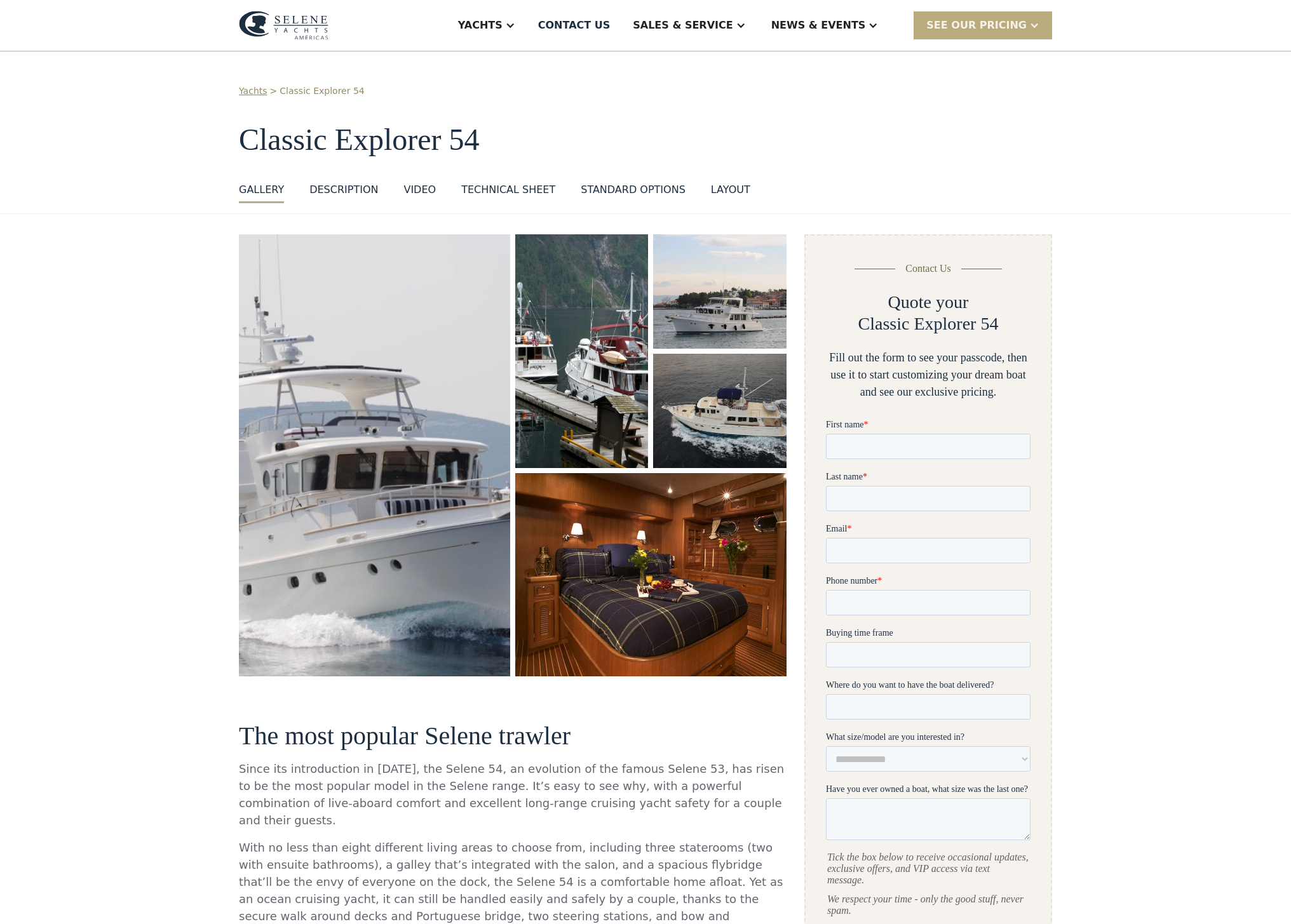
click at [997, 27] on div "SEE Our Pricing" at bounding box center [977, 25] width 100 height 15
click at [725, 138] on div "Selene Yachts Store" at bounding box center [711, 139] width 162 height 10
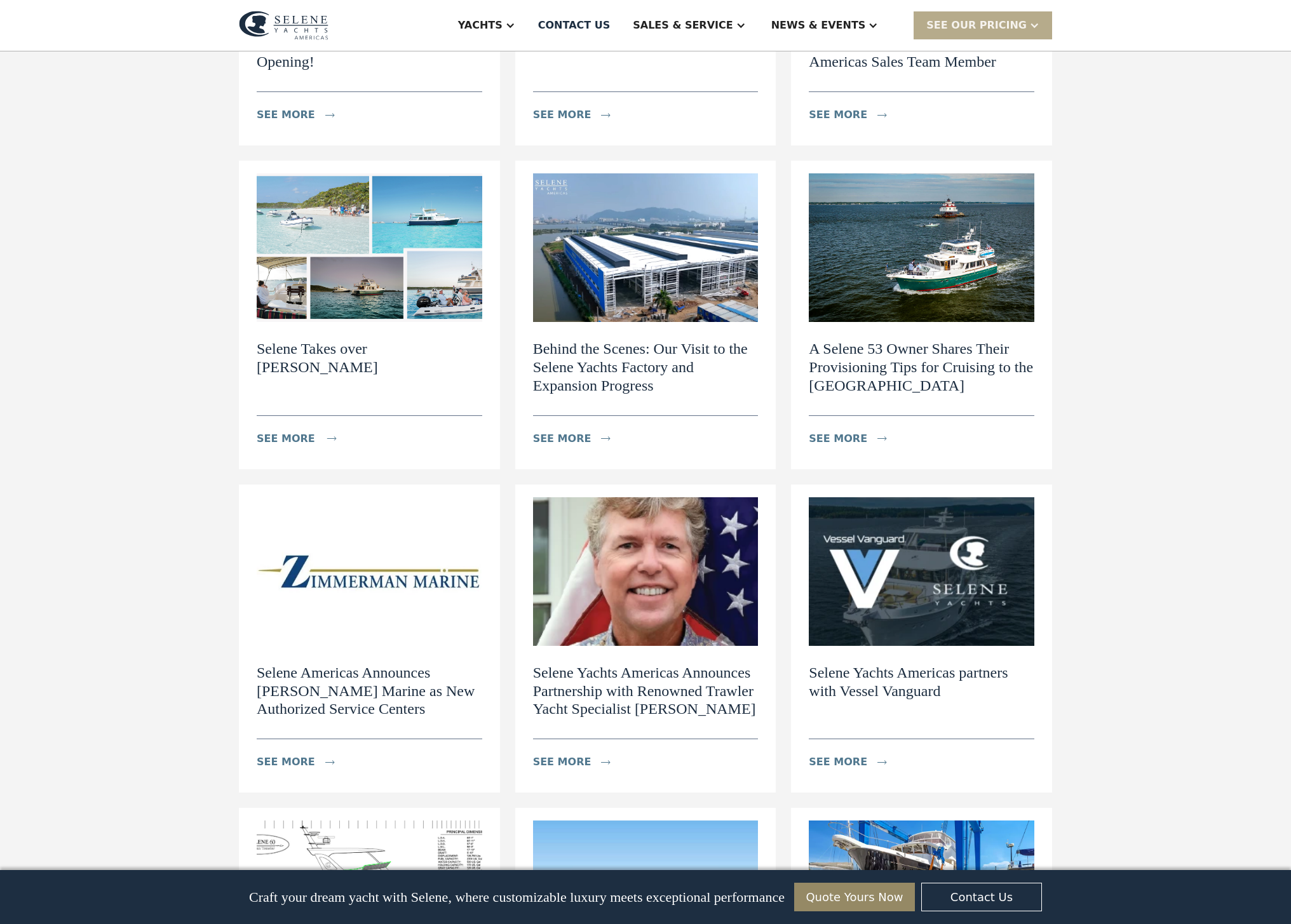
scroll to position [756, 0]
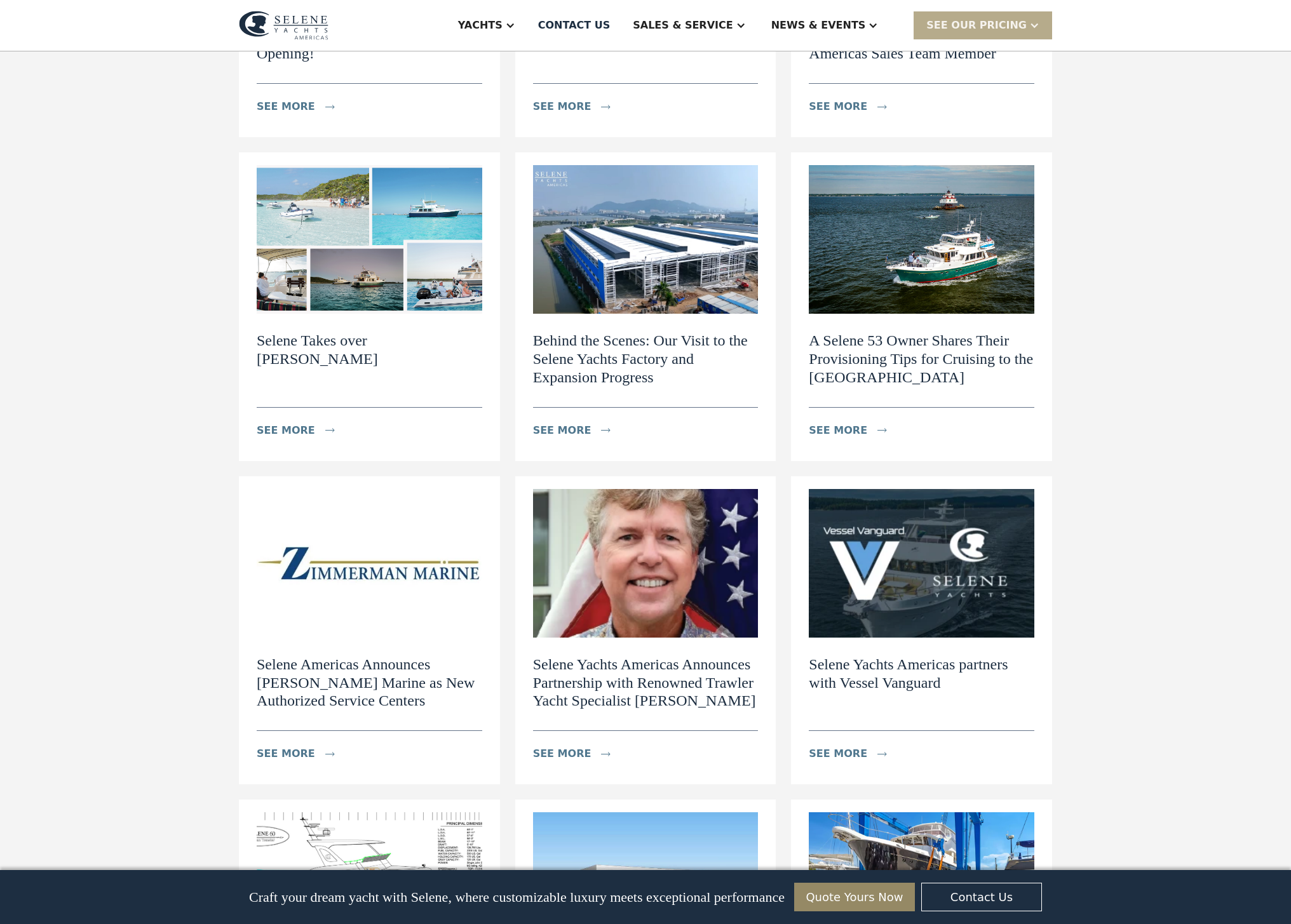
click at [929, 332] on h2 "A Selene 53 Owner Shares Their Provisioning Tips for Cruising to the [GEOGRAPHI…" at bounding box center [922, 359] width 226 height 55
